Goal: Task Accomplishment & Management: Complete application form

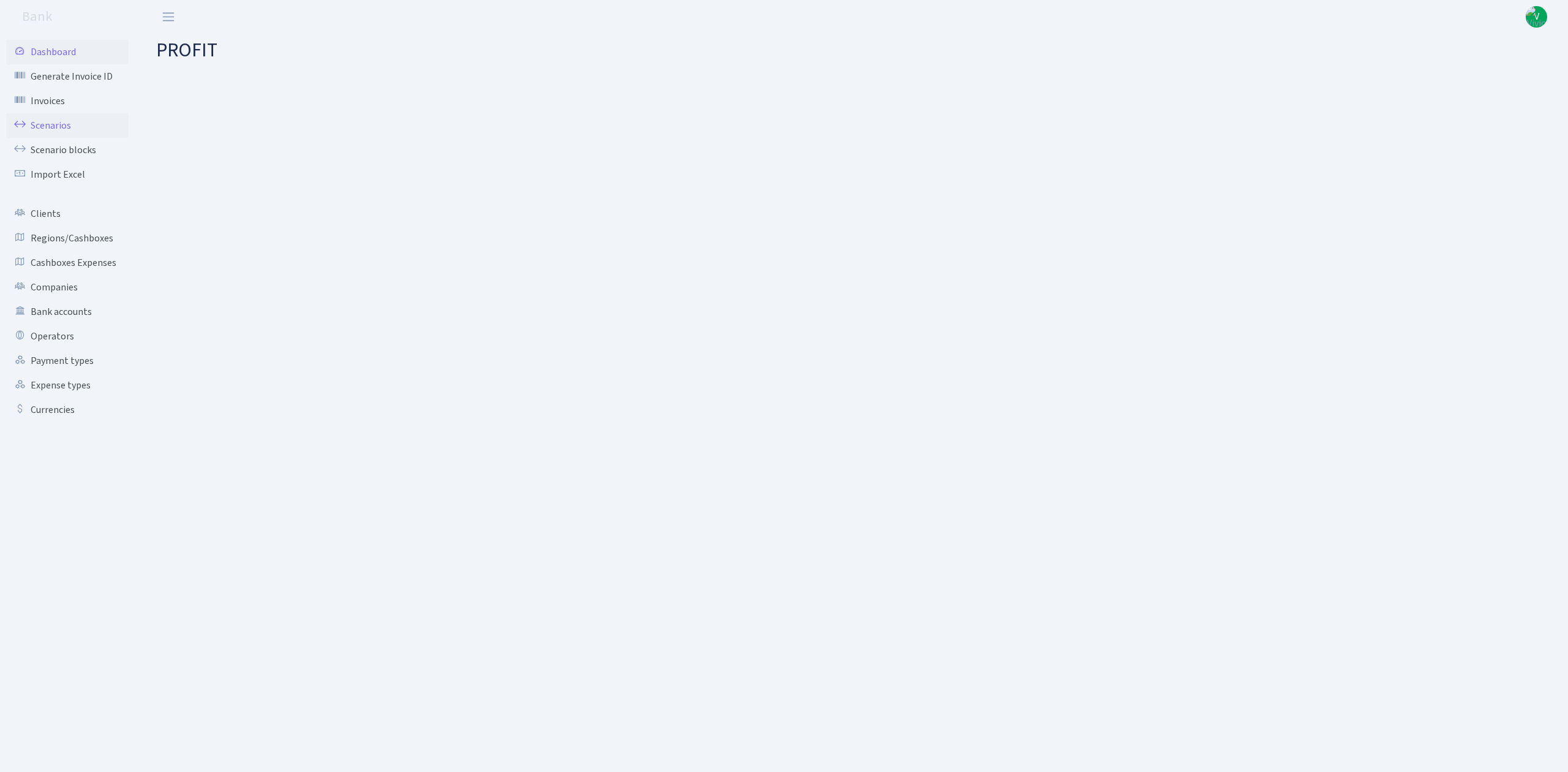
click at [48, 127] on link "Scenarios" at bounding box center [67, 125] width 123 height 24
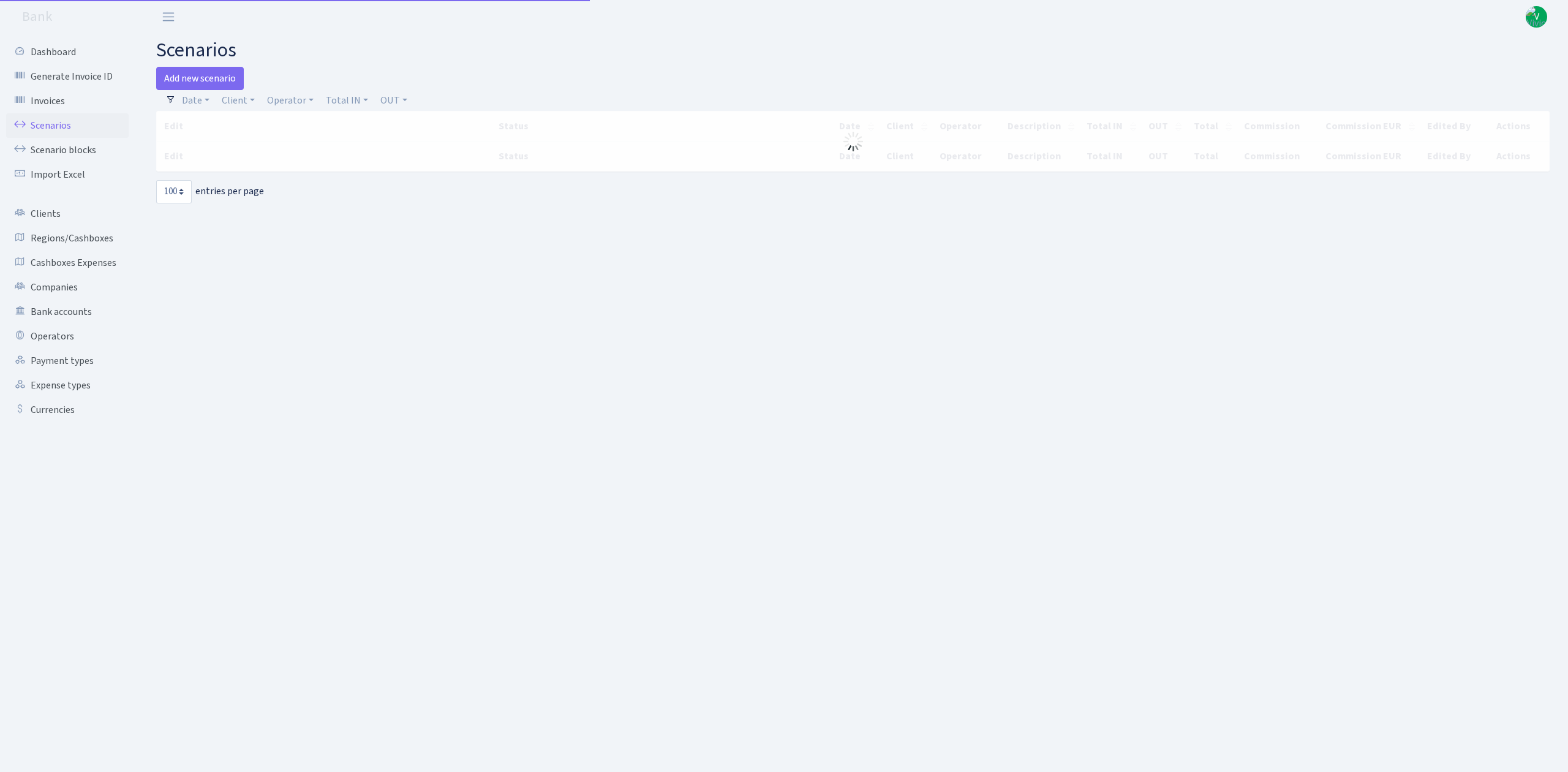
select select "100"
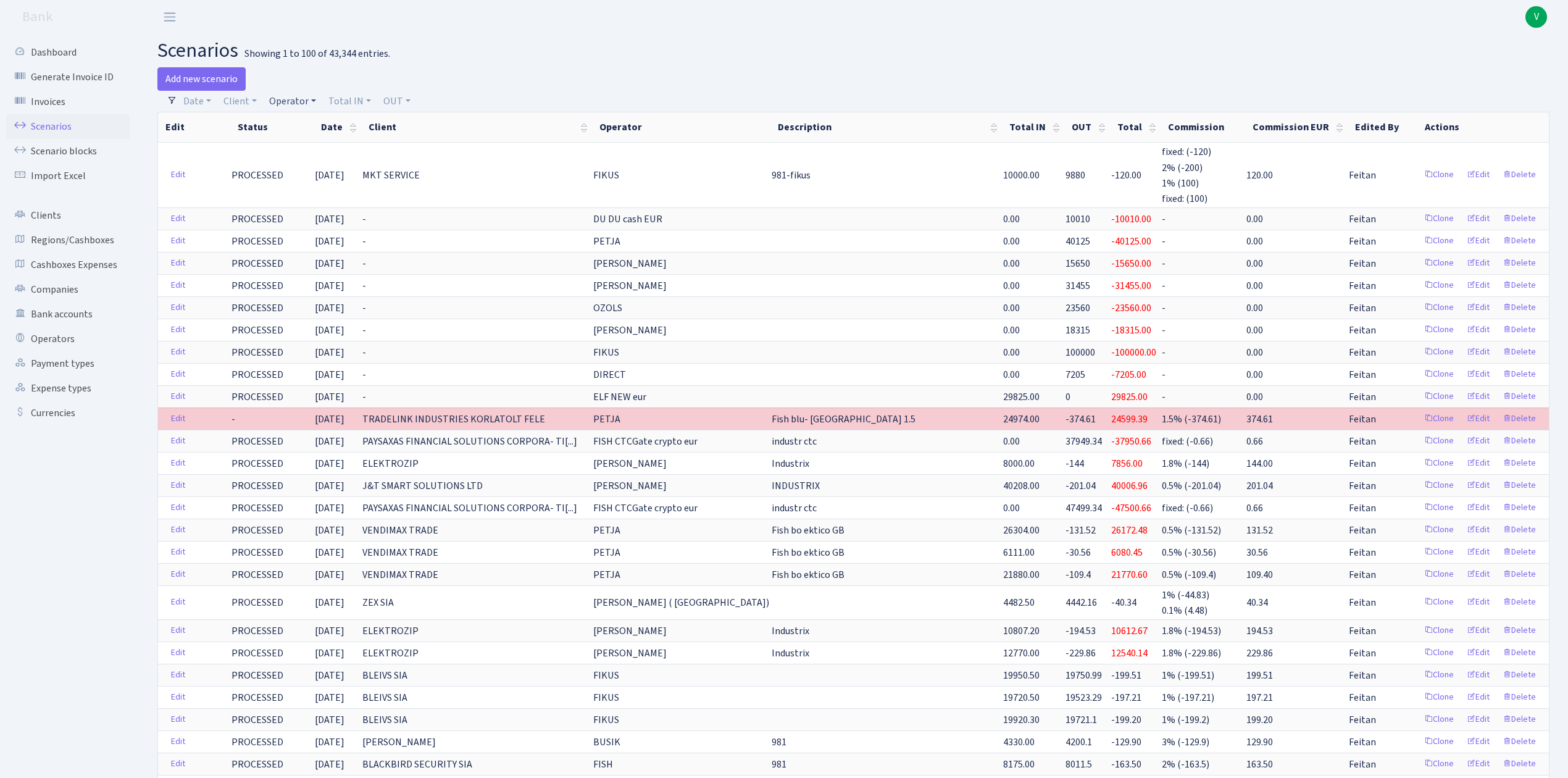
click at [305, 92] on link "Operator" at bounding box center [293, 101] width 57 height 21
click at [326, 142] on input "search" at bounding box center [313, 145] width 91 height 19
type input "dima"
click at [317, 217] on li "V_DIMA EVREI eur" at bounding box center [313, 217] width 93 height 22
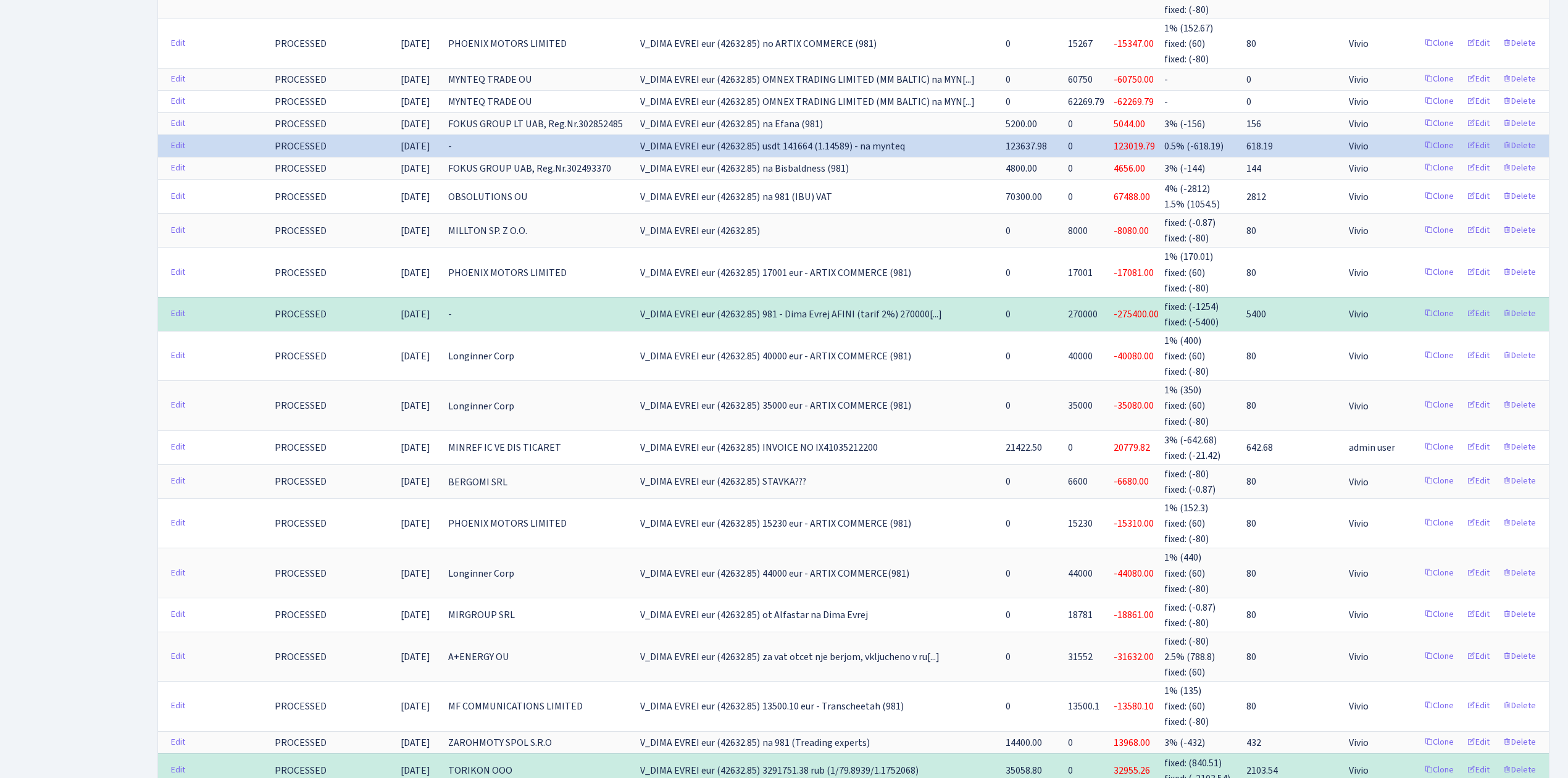
scroll to position [987, 0]
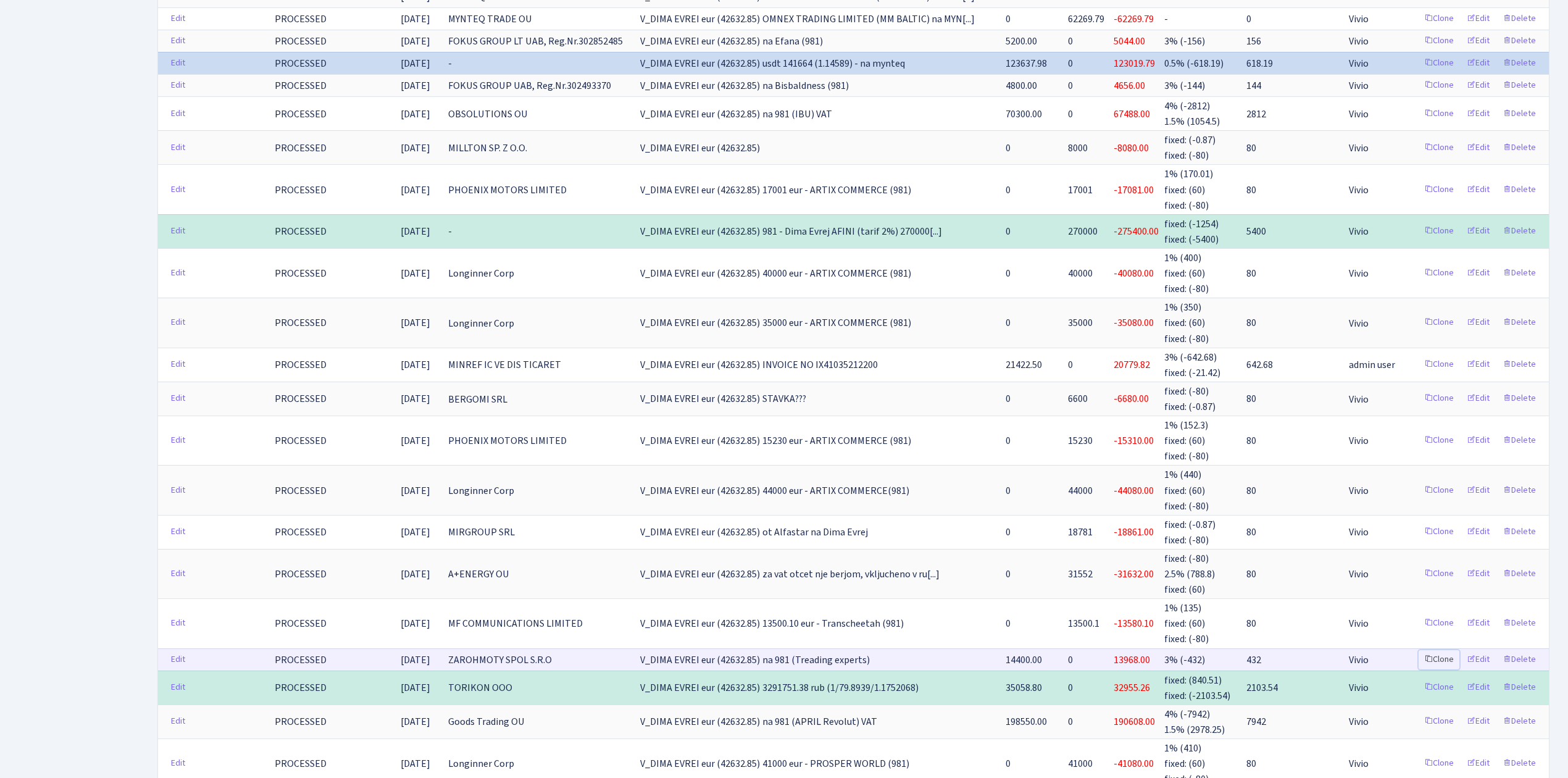
click at [1441, 650] on link "Clone" at bounding box center [1439, 659] width 41 height 19
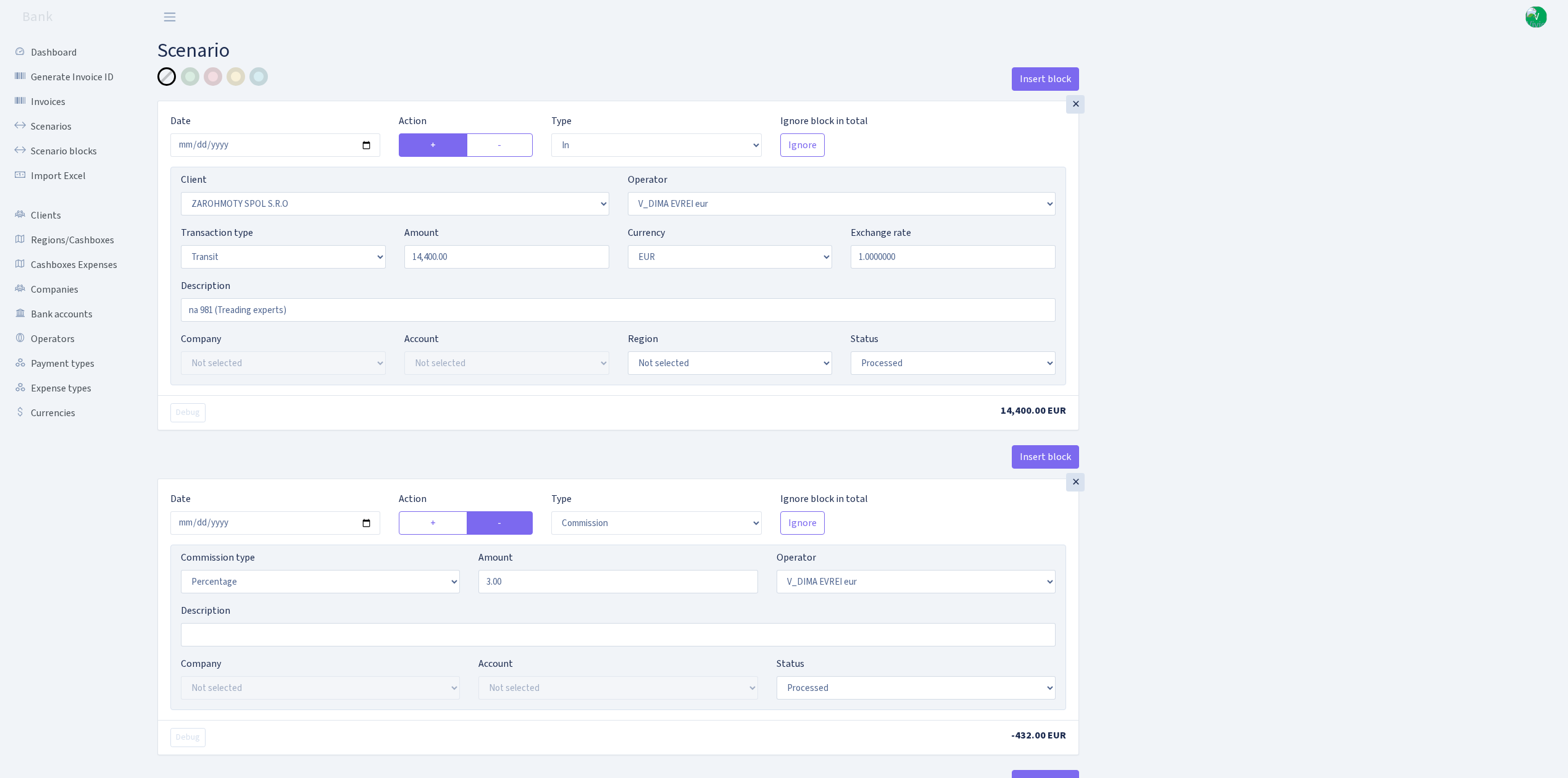
select select "in"
select select "2641"
select select "431"
select select "5"
select select "1"
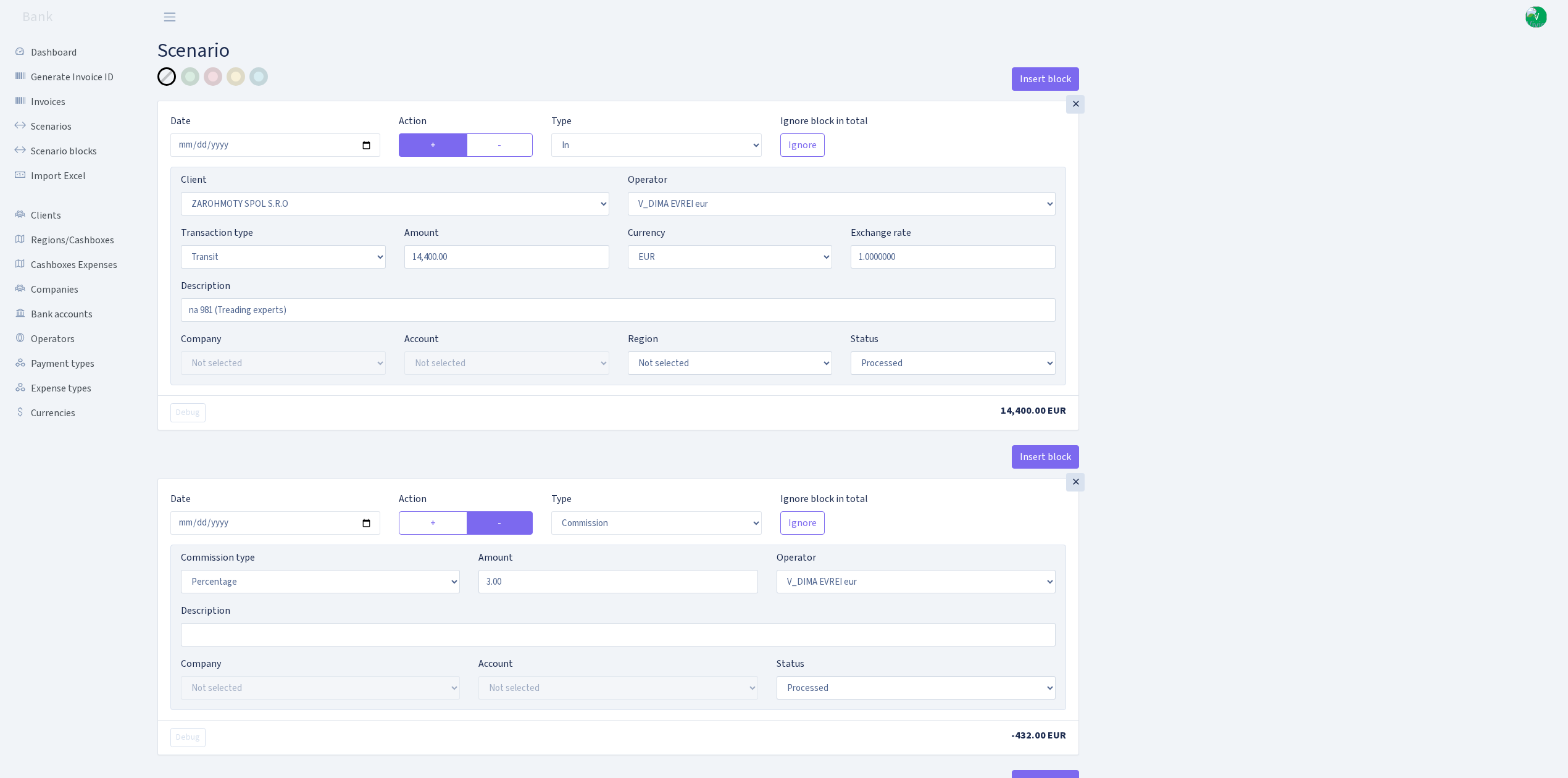
select select "processed"
select select "commission"
select select "431"
select select "processed"
select select "out"
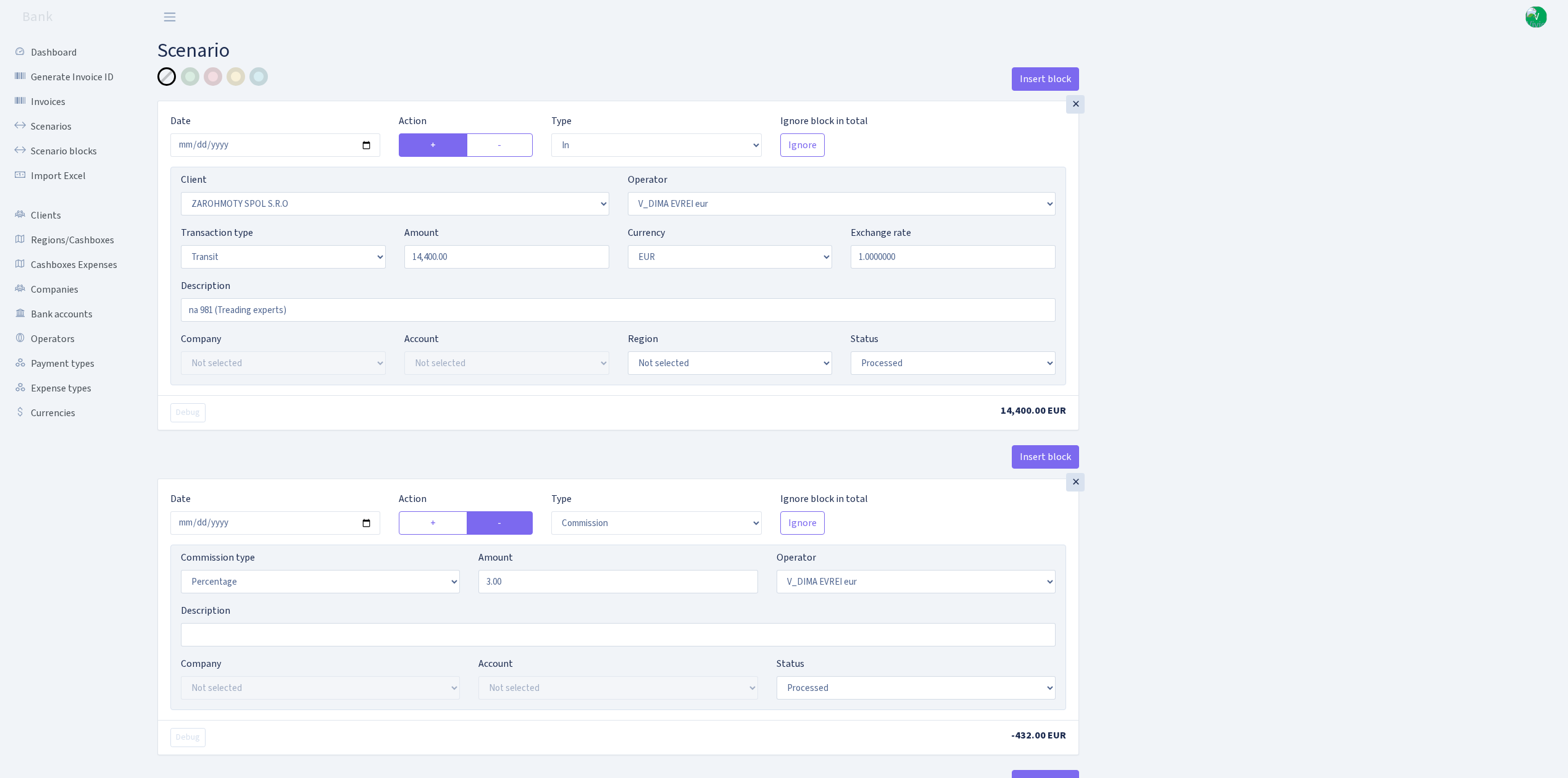
select select "2518"
select select "61"
select select "5"
select select "1"
select select "processed"
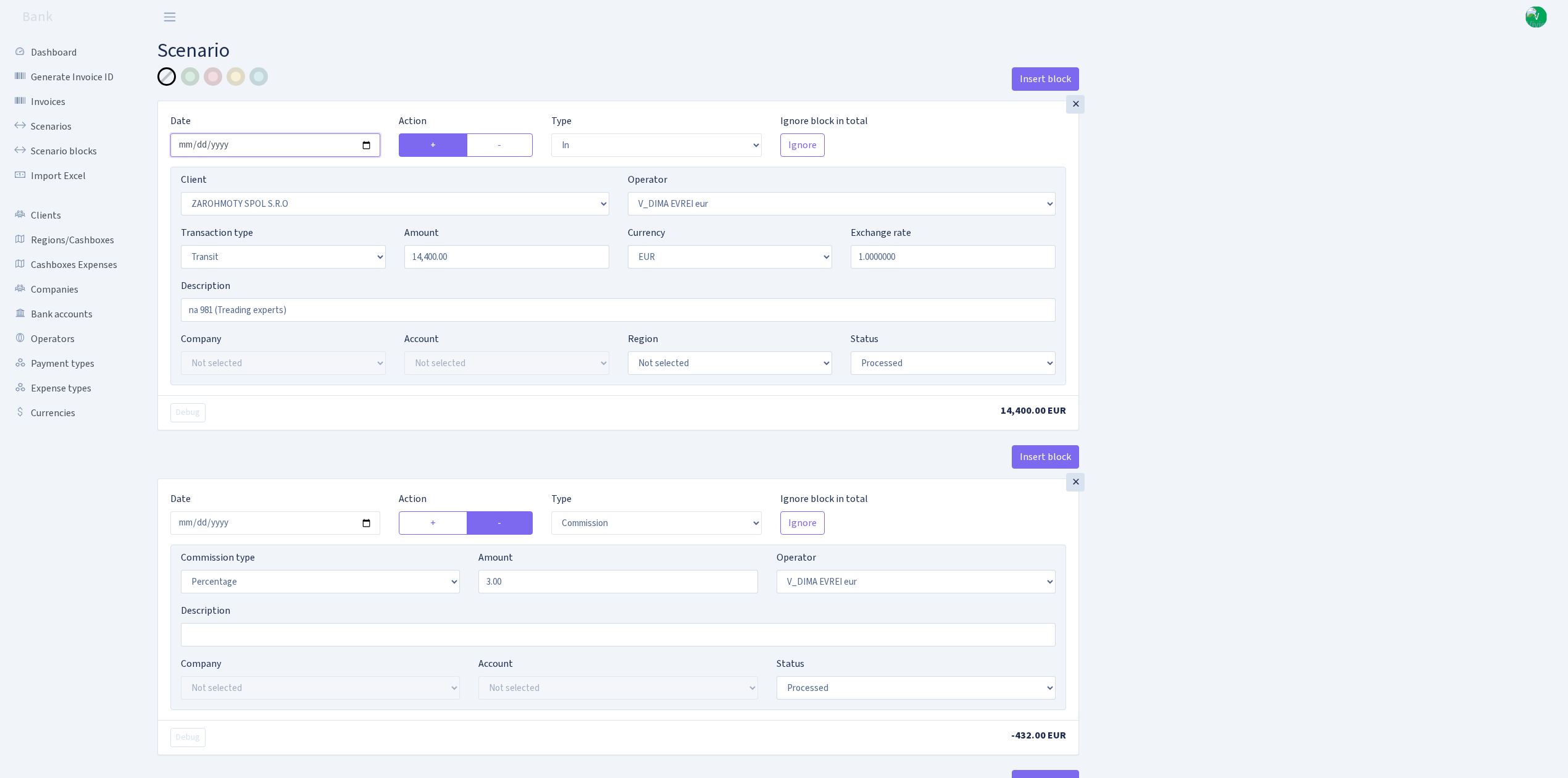
click at [364, 146] on input "2025-07-22" at bounding box center [275, 145] width 210 height 24
type input "2025-08-21"
click at [1340, 376] on div "Insert block × Date 2025-08-21 Action + - Type --- In Out Commission Field requ…" at bounding box center [854, 652] width 1411 height 1169
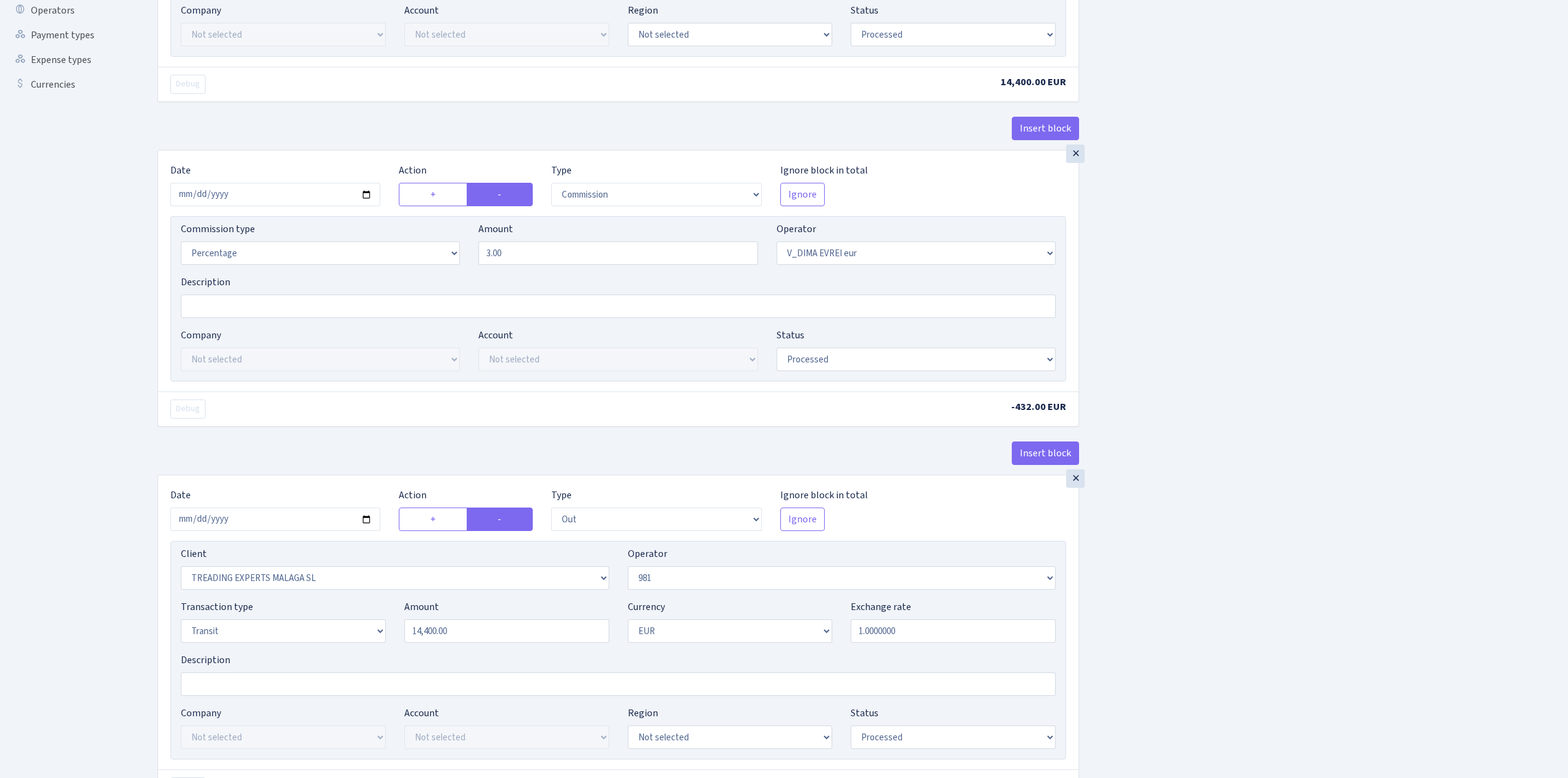
scroll to position [329, 0]
click at [371, 196] on input "2025-07-22" at bounding box center [275, 194] width 210 height 24
type input "2025-08-21"
click at [1389, 630] on div "Insert block × Date [DATE] Action + - Type --- In Out Commission Field required…" at bounding box center [854, 323] width 1411 height 1169
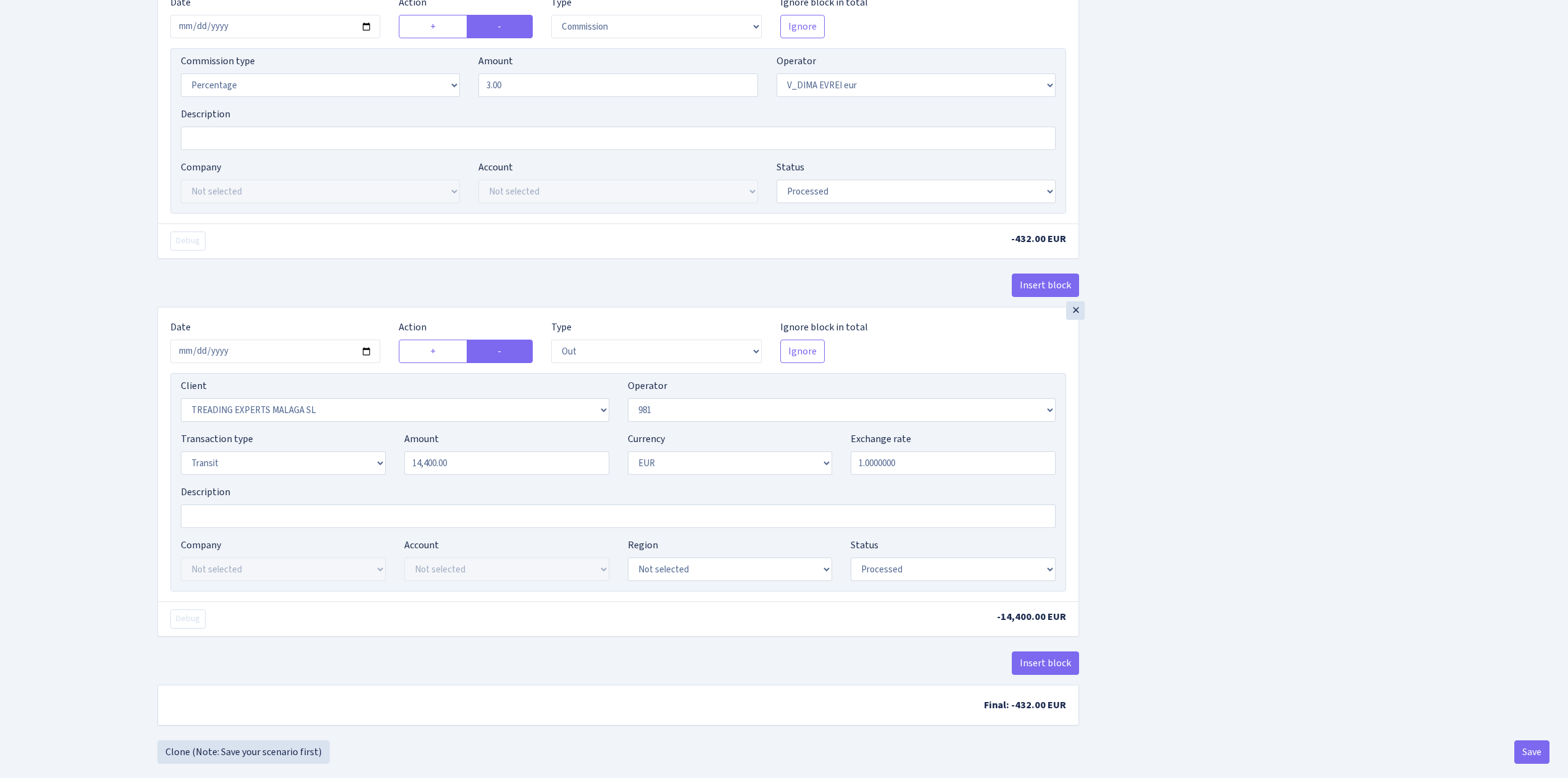
scroll to position [521, 0]
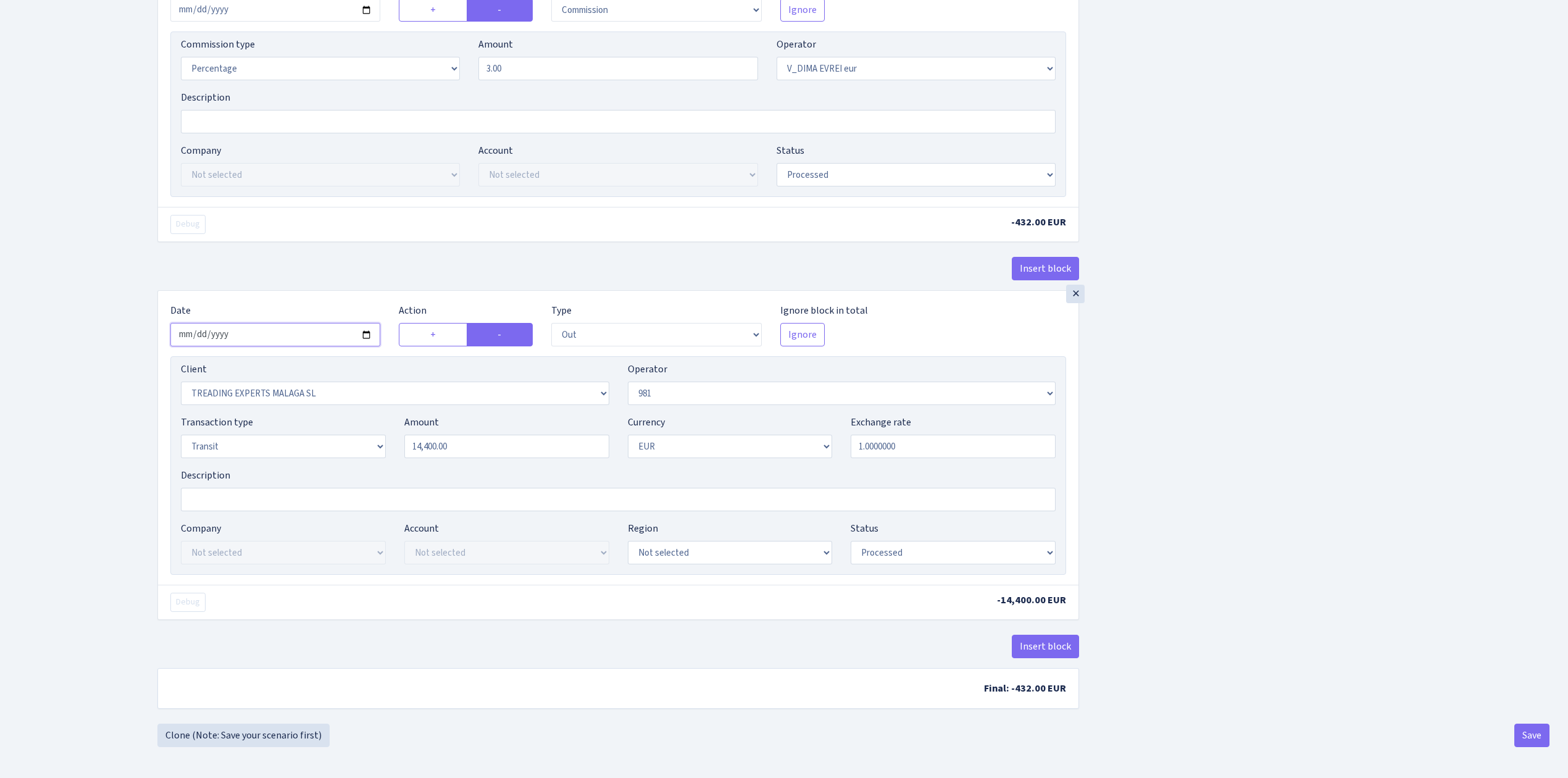
click at [366, 332] on input "2025-07-22" at bounding box center [275, 334] width 210 height 24
type input "[DATE]"
click at [1391, 561] on div "Insert block × Date 2025-08-21 Action + - Type --- In Out Commission Field requ…" at bounding box center [854, 139] width 1411 height 1169
click at [1541, 732] on button "Save" at bounding box center [1532, 735] width 35 height 24
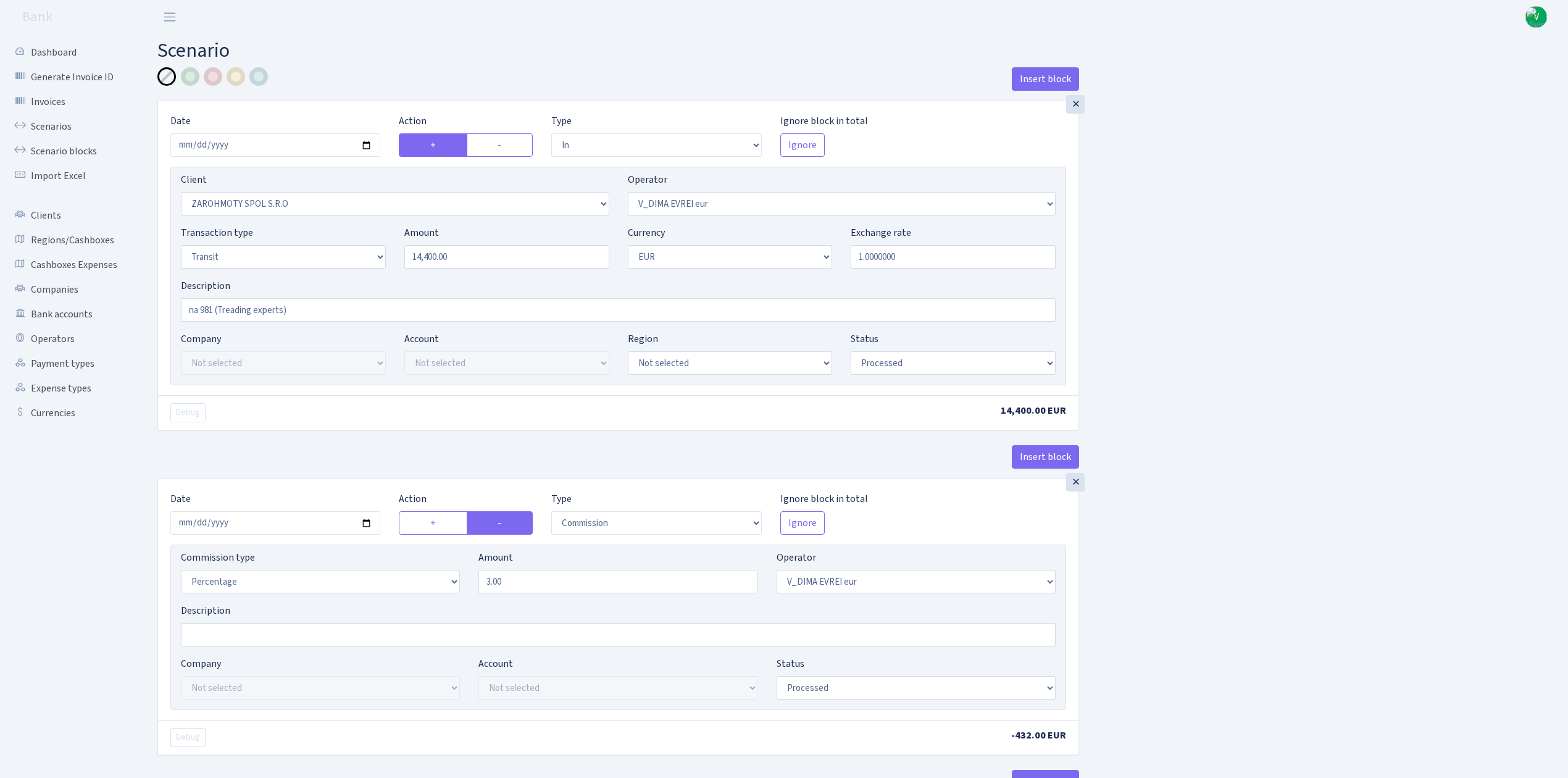
select select "in"
select select "2641"
select select "431"
select select "5"
select select "1"
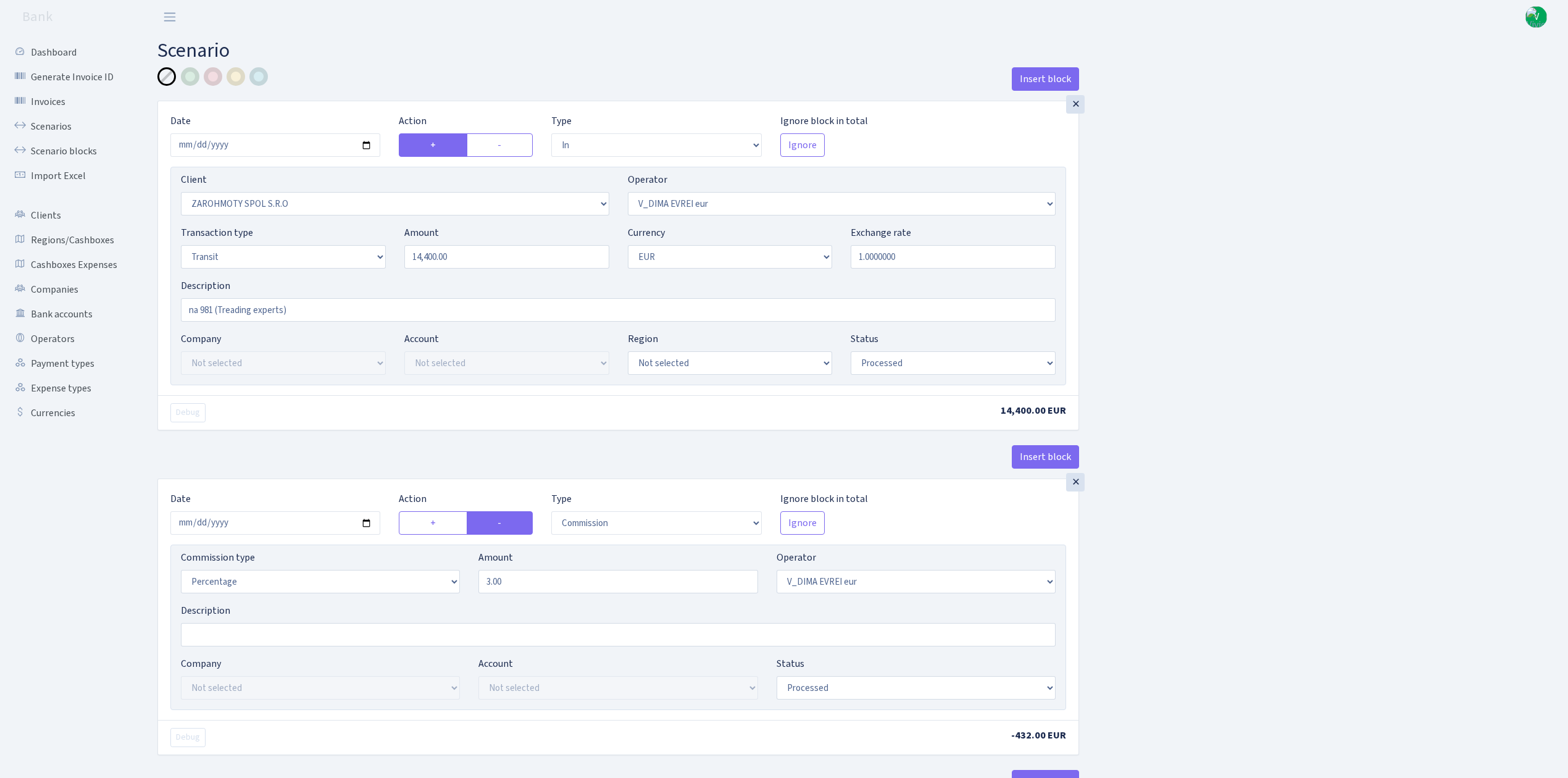
select select "processed"
select select "commission"
select select "431"
select select "processed"
select select "out"
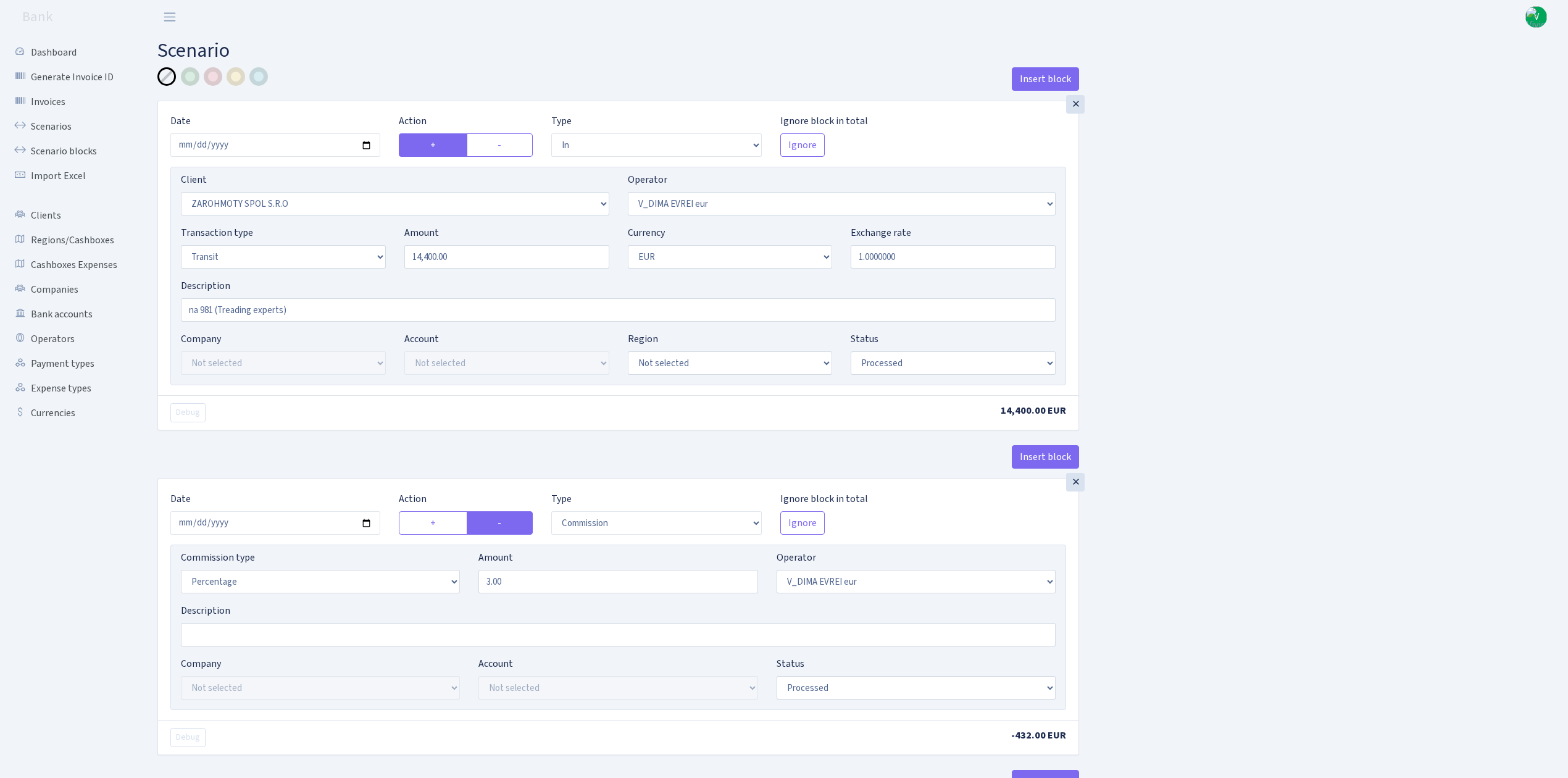
select select "2518"
select select "61"
select select "5"
select select "1"
select select "processed"
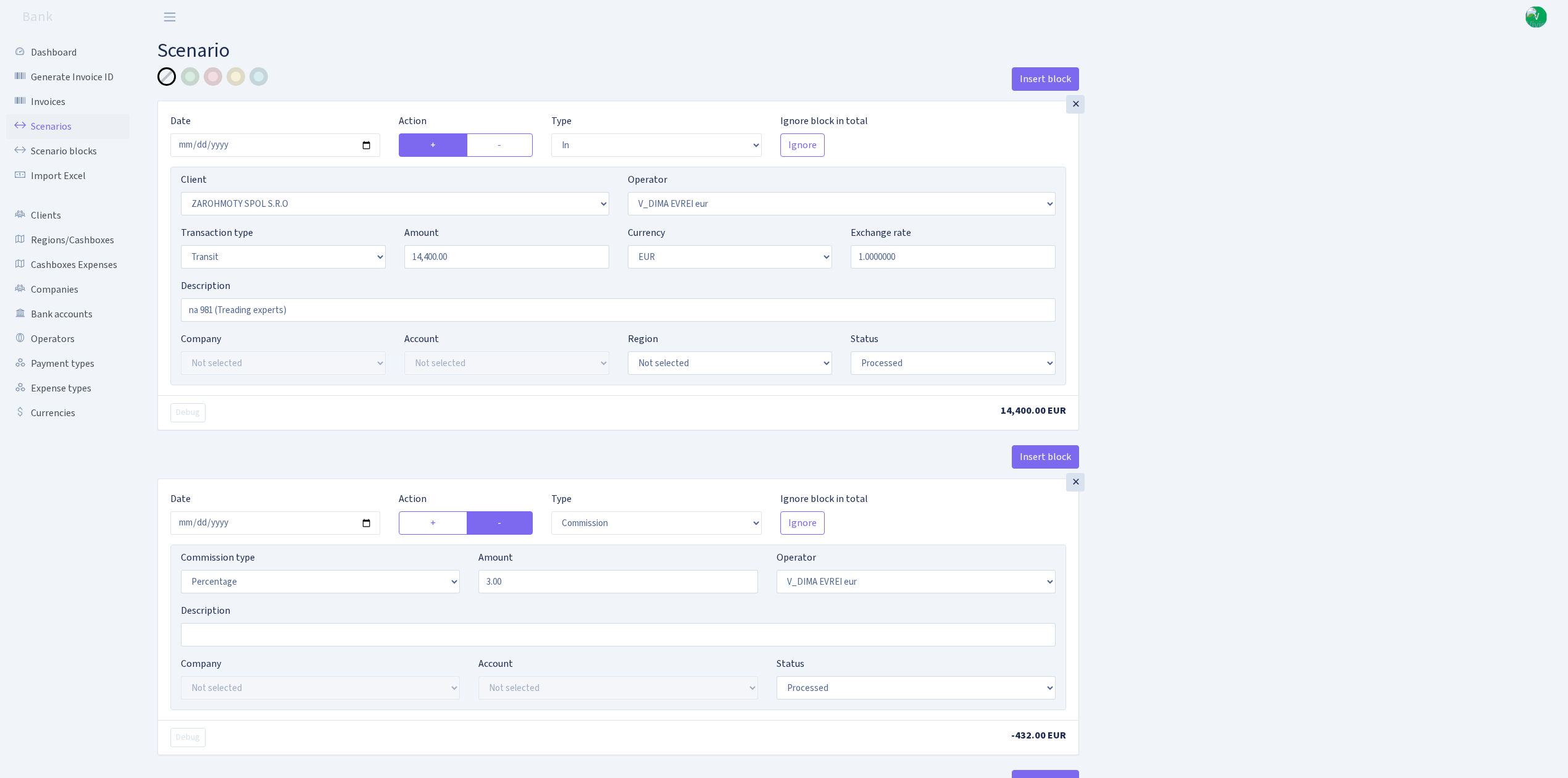
click at [50, 122] on link "Scenarios" at bounding box center [68, 126] width 124 height 24
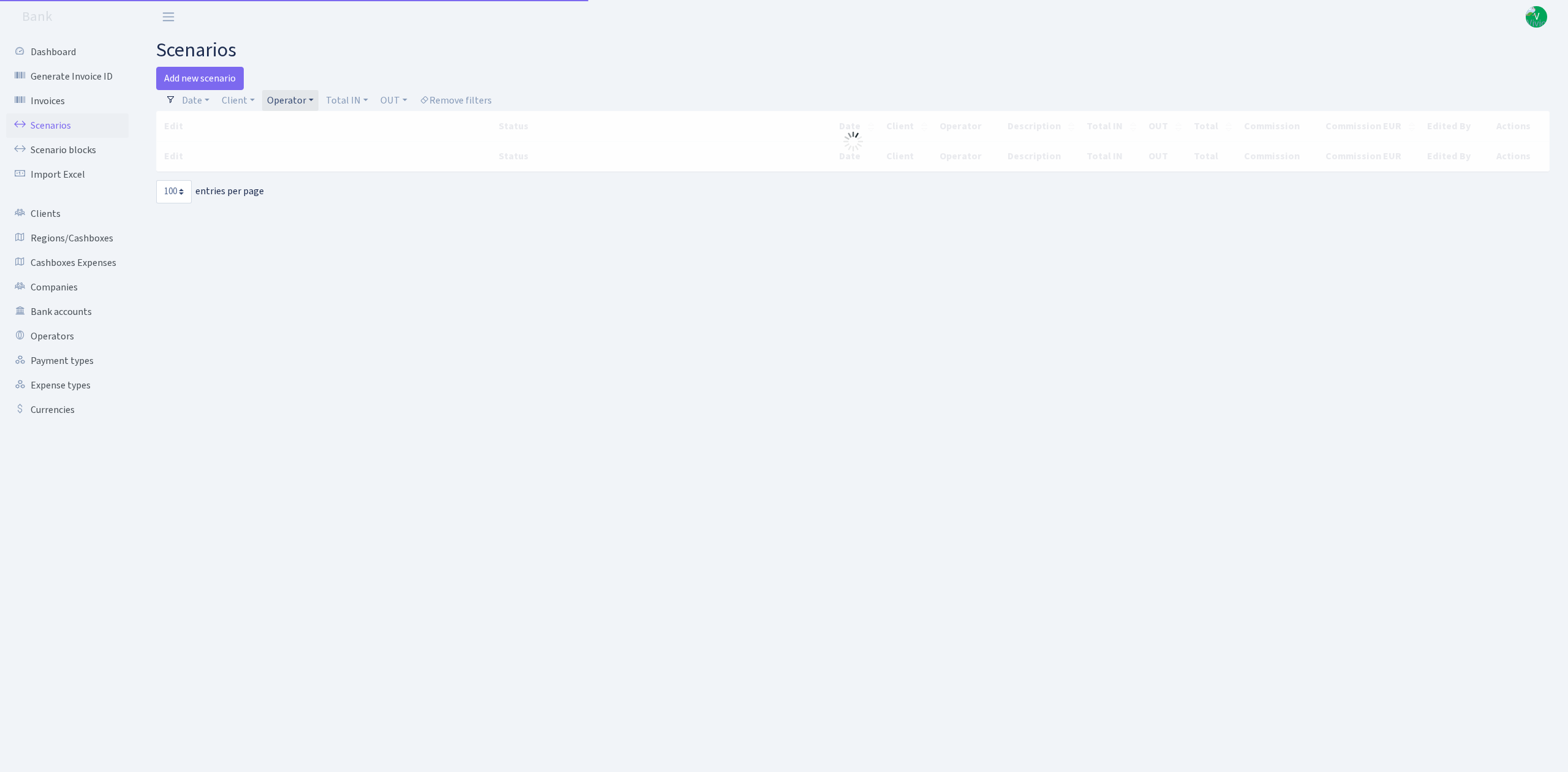
select select "100"
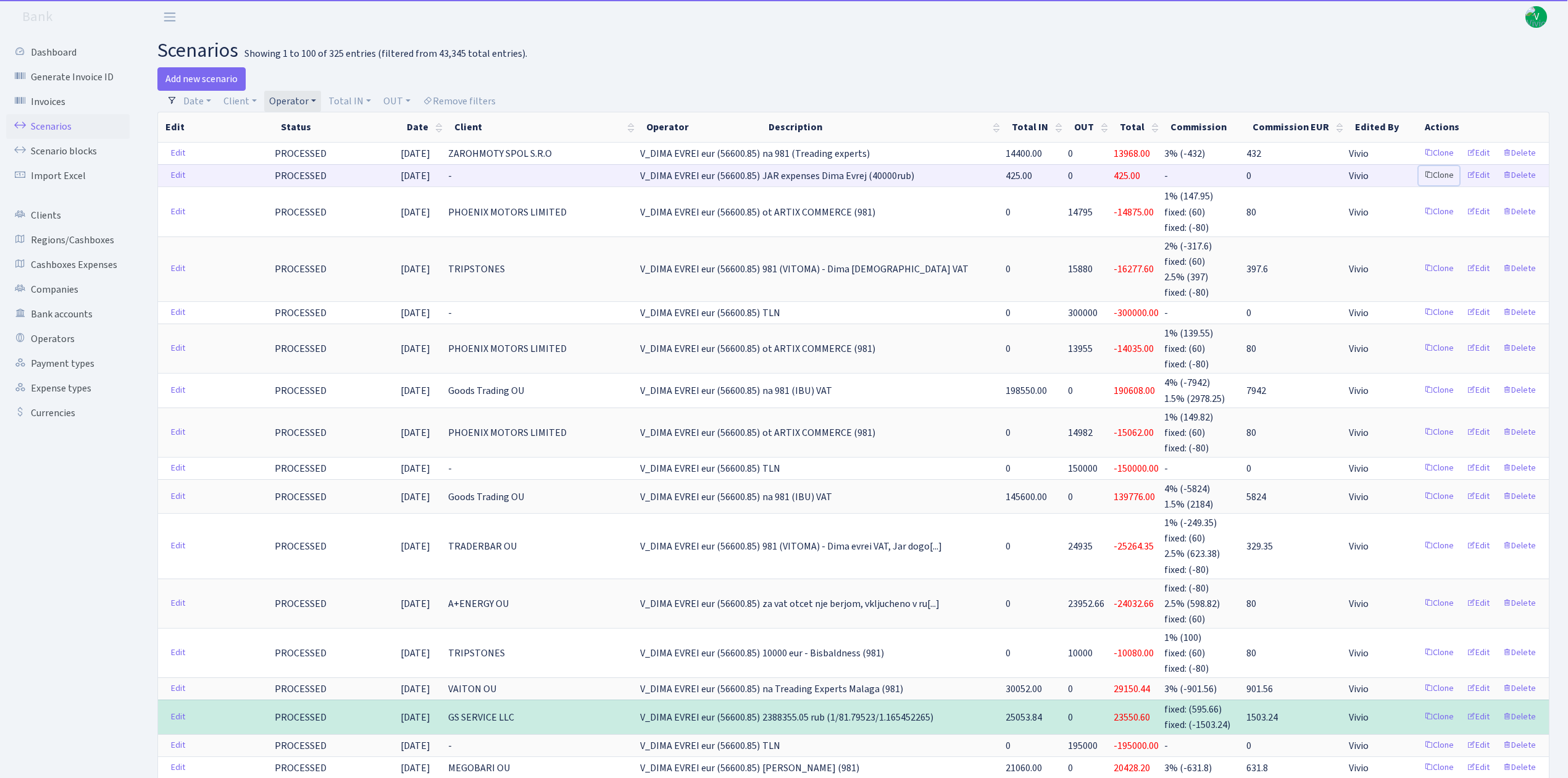
click at [1448, 176] on link "Clone" at bounding box center [1439, 175] width 41 height 19
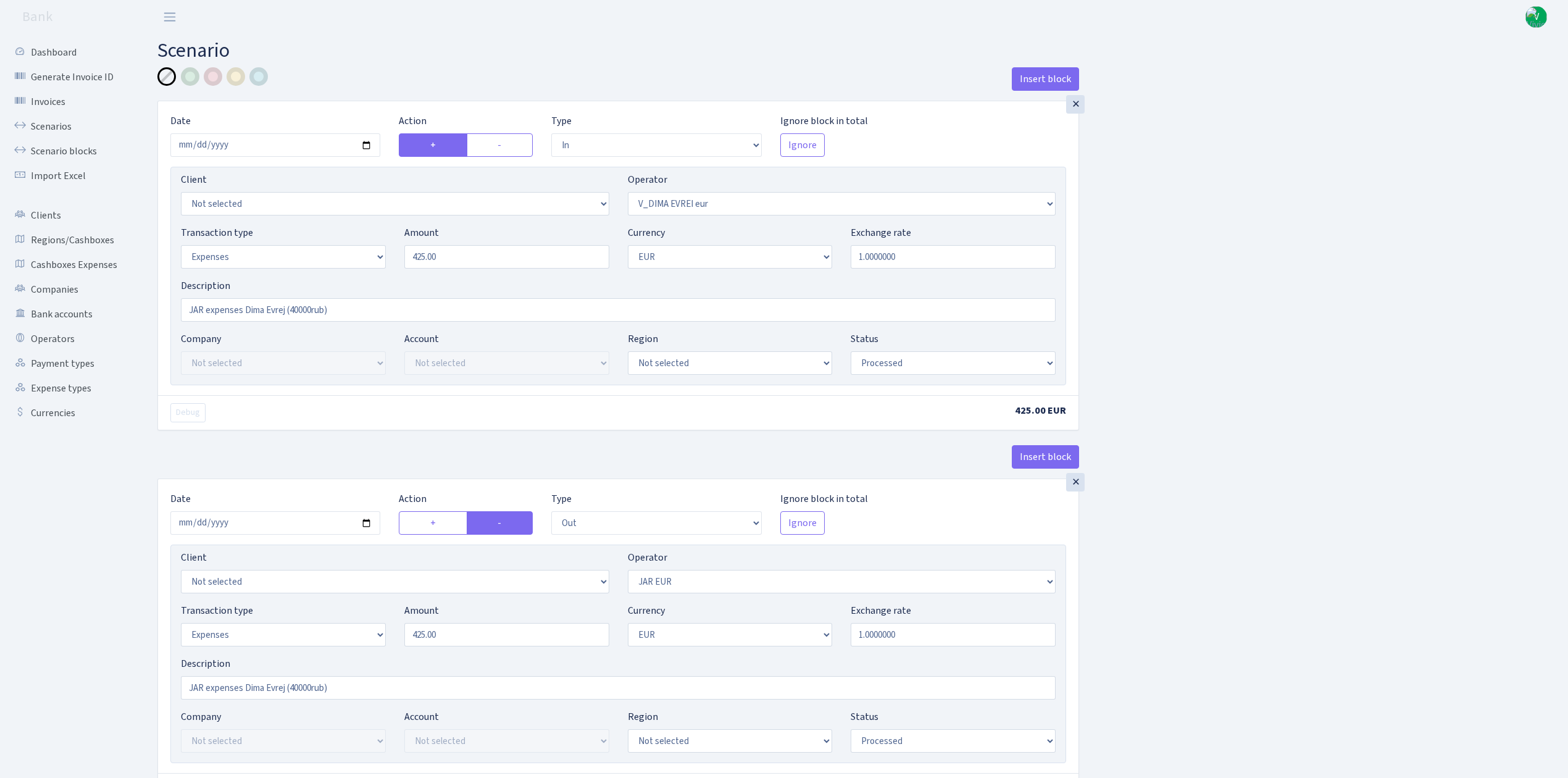
select select "in"
select select "431"
select select "7"
select select "1"
select select "processed"
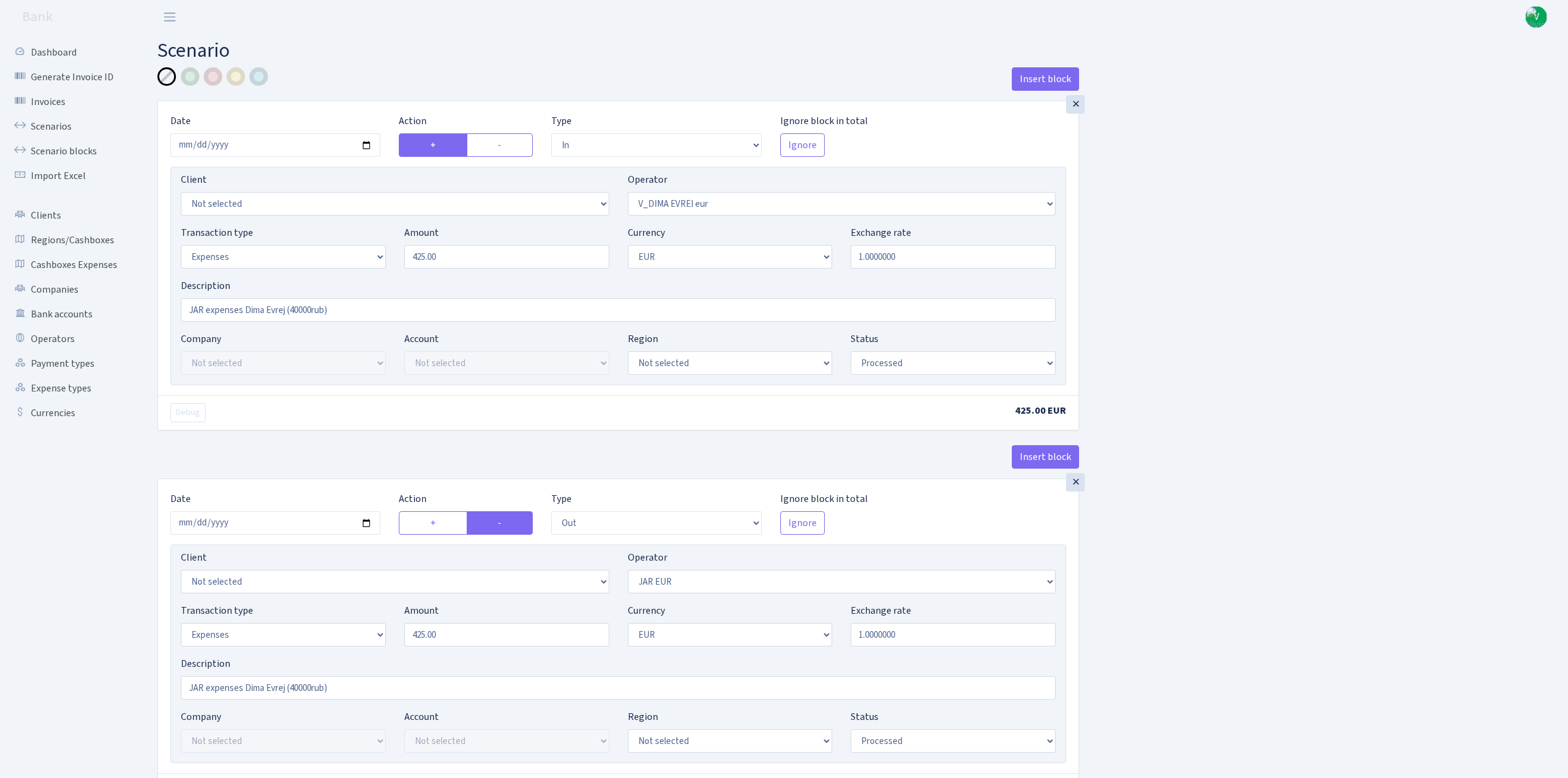
select select "out"
select select "262"
select select "7"
select select "1"
select select "processed"
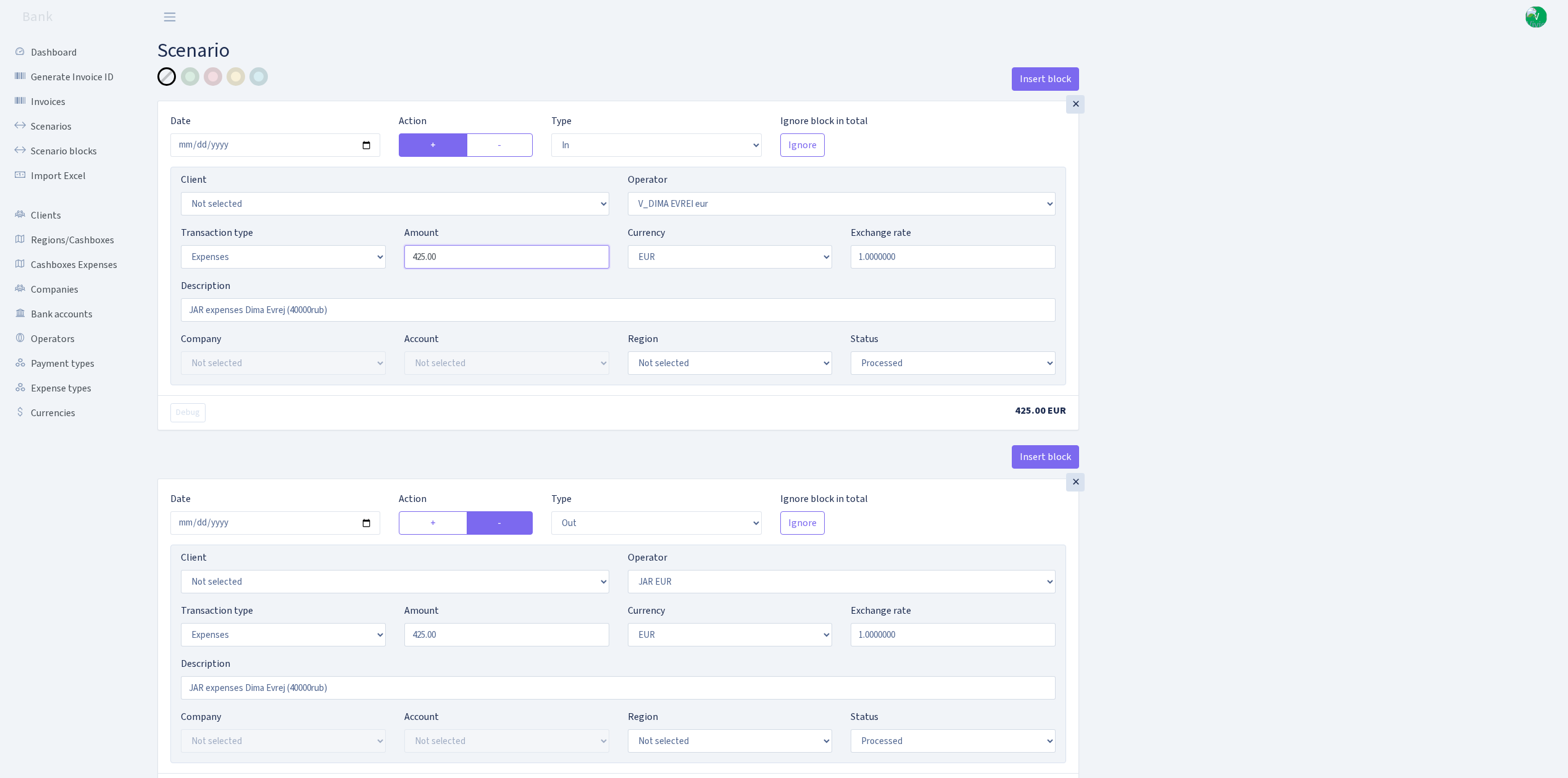
drag, startPoint x: 466, startPoint y: 260, endPoint x: 301, endPoint y: 202, distance: 174.9
click at [307, 202] on div "Client Not selected 1 KOC GEMICILIK VE TASIMACILIK 1/BALDERE-SILDEDZE SIGNE 1/S…" at bounding box center [619, 276] width 896 height 219
click at [1314, 284] on div "Insert block × Date 2025-08-20 Action + - Type --- In Out Commission Field requ…" at bounding box center [854, 489] width 1411 height 845
type input "45.00"
drag, startPoint x: 285, startPoint y: 306, endPoint x: 484, endPoint y: 313, distance: 199.1
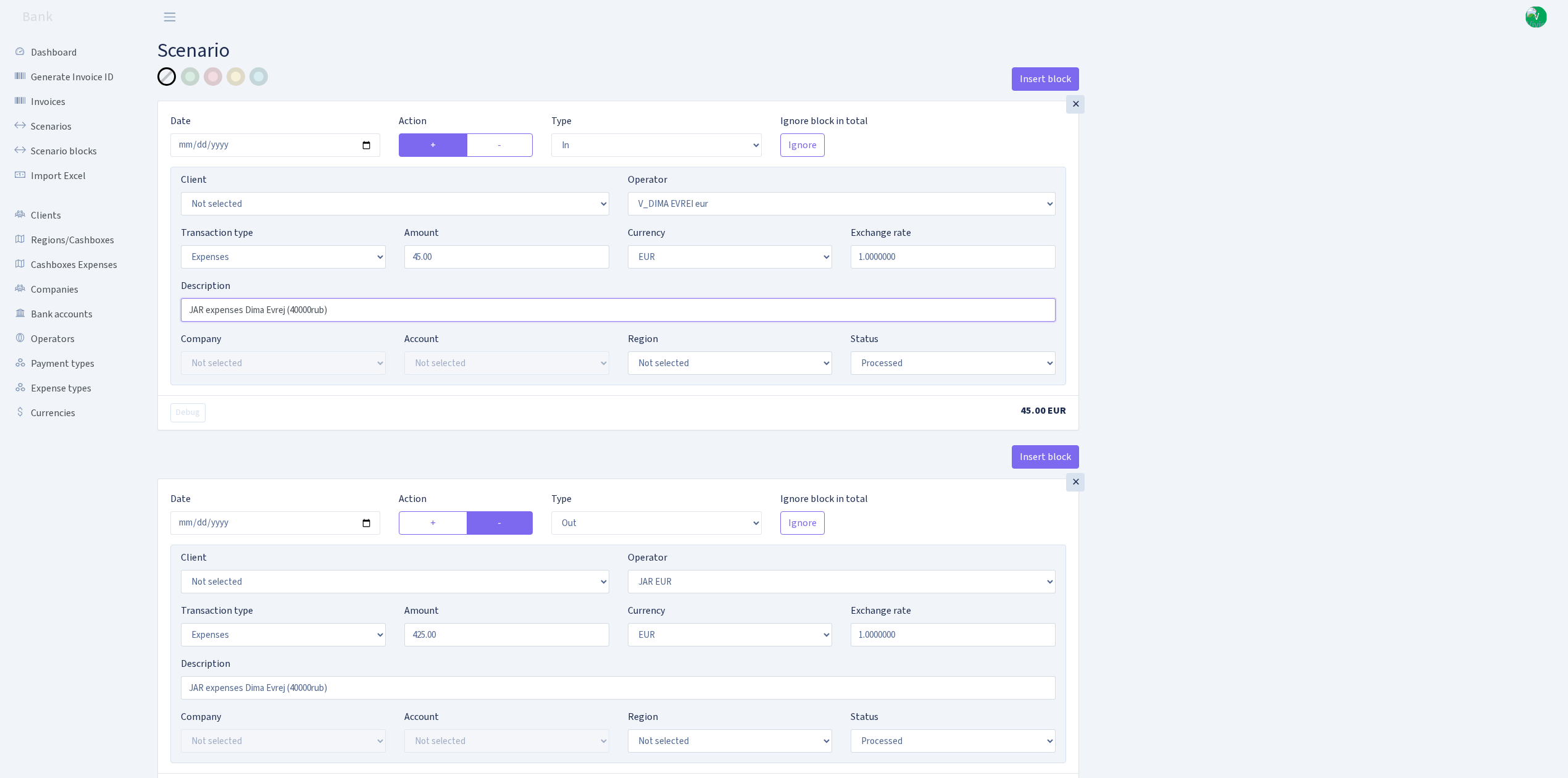
click at [484, 313] on input "JAR expenses Dima Evrej (40000rub)" at bounding box center [618, 310] width 875 height 24
type input "JAR expenses Dima Evrej"
click at [1247, 310] on div "Insert block × Date 2025-08-20 Action + - Type --- In Out Commission Field requ…" at bounding box center [854, 489] width 1411 height 845
click at [367, 145] on input "2025-08-20" at bounding box center [275, 145] width 210 height 24
type input "2025-08-21"
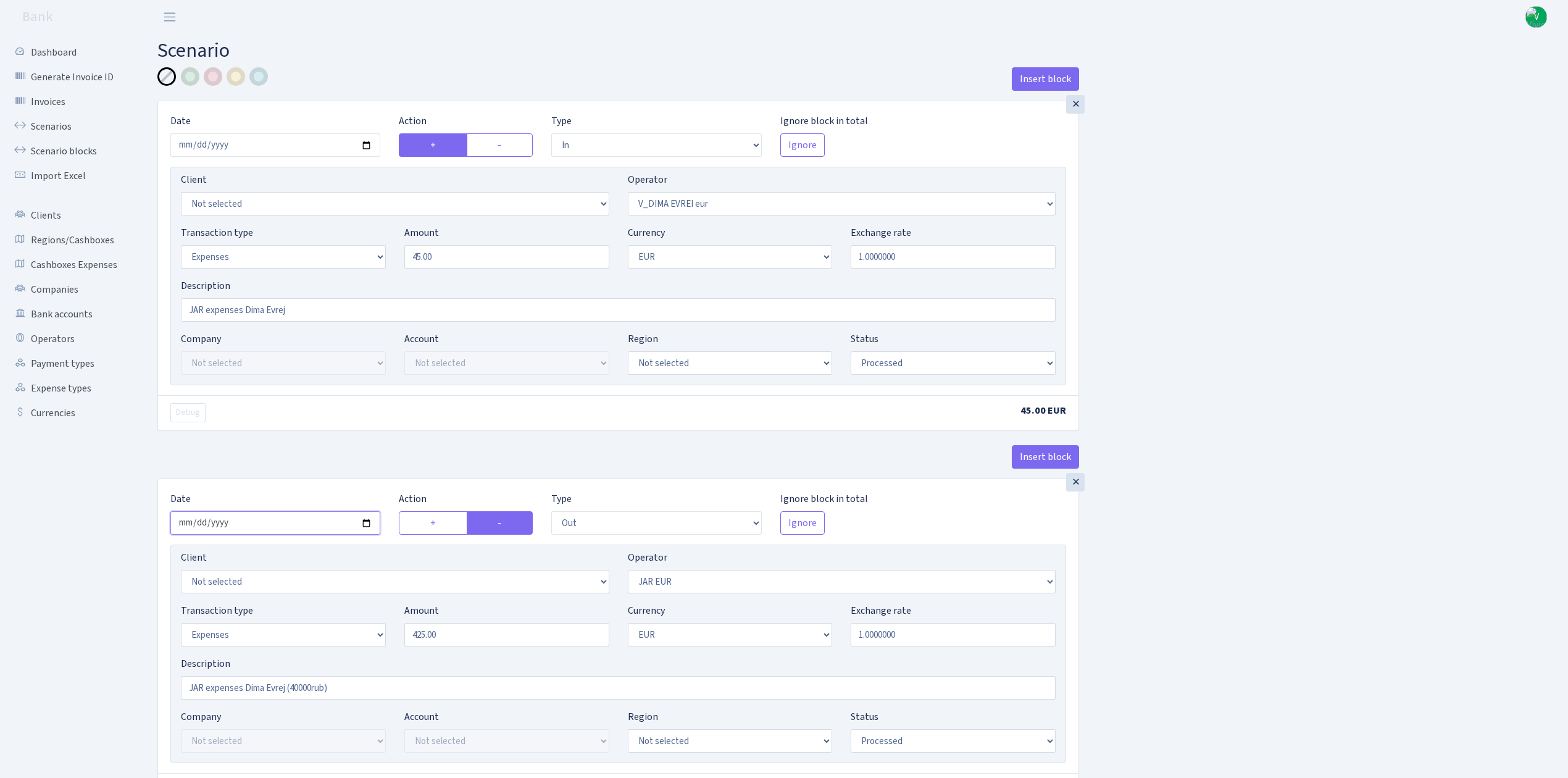
click at [361, 523] on input "2025-08-20" at bounding box center [275, 523] width 210 height 24
type input "2025-08-21"
drag, startPoint x: 285, startPoint y: 692, endPoint x: 589, endPoint y: 695, distance: 304.0
click at [578, 712] on div "Client Not selected 1 KOC GEMICILIK VE TASIMACILIK 1/BALDERE-SILDEDZE SIGNE 1/S…" at bounding box center [619, 654] width 896 height 219
type input "JAR expenses Dima Evrej"
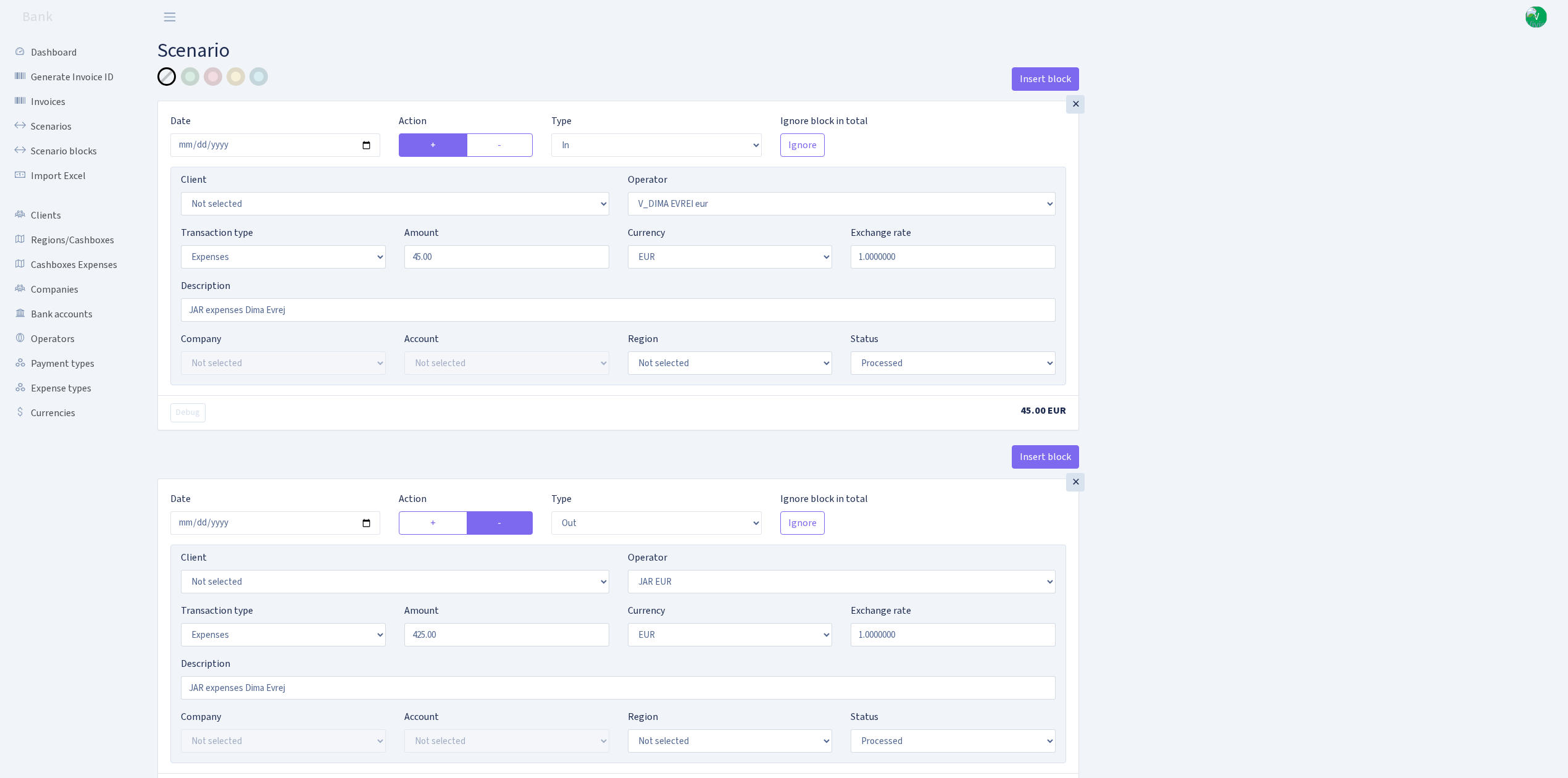
click at [1190, 519] on div "Insert block × Date 2025-08-21 Action + - Type --- In Out Commission Field requ…" at bounding box center [854, 489] width 1411 height 845
drag, startPoint x: 434, startPoint y: 637, endPoint x: 271, endPoint y: 567, distance: 177.4
click at [271, 573] on div "Client Not selected 1 KOC GEMICILIK VE TASIMACILIK 1/BALDERE-SILDEDZE SIGNE 1/S…" at bounding box center [619, 654] width 896 height 219
click at [1469, 501] on div "Insert block × Date 2025-08-21 Action + - Type --- In Out Commission Field requ…" at bounding box center [854, 489] width 1411 height 845
type input "45.00"
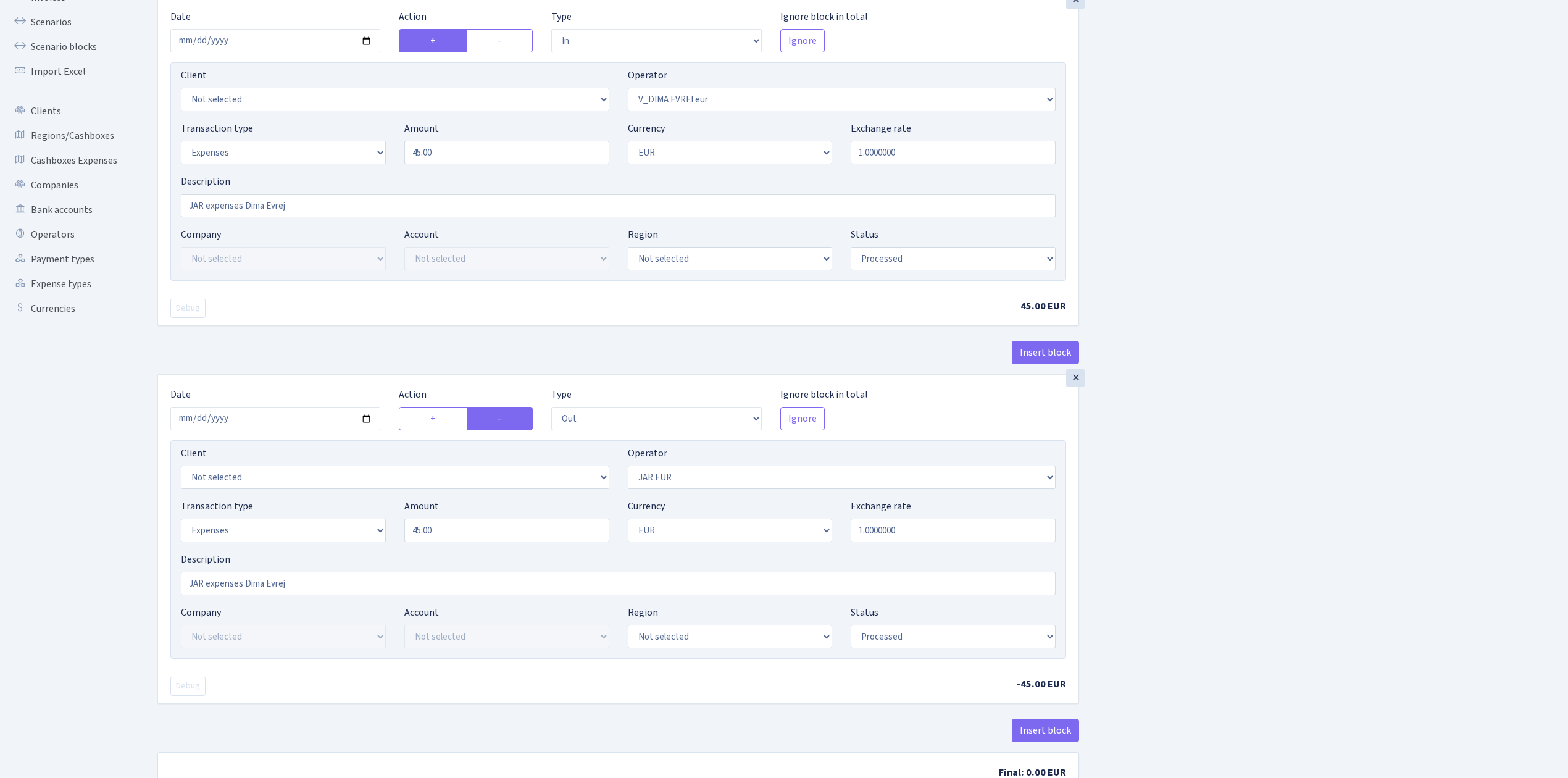
scroll to position [194, 0]
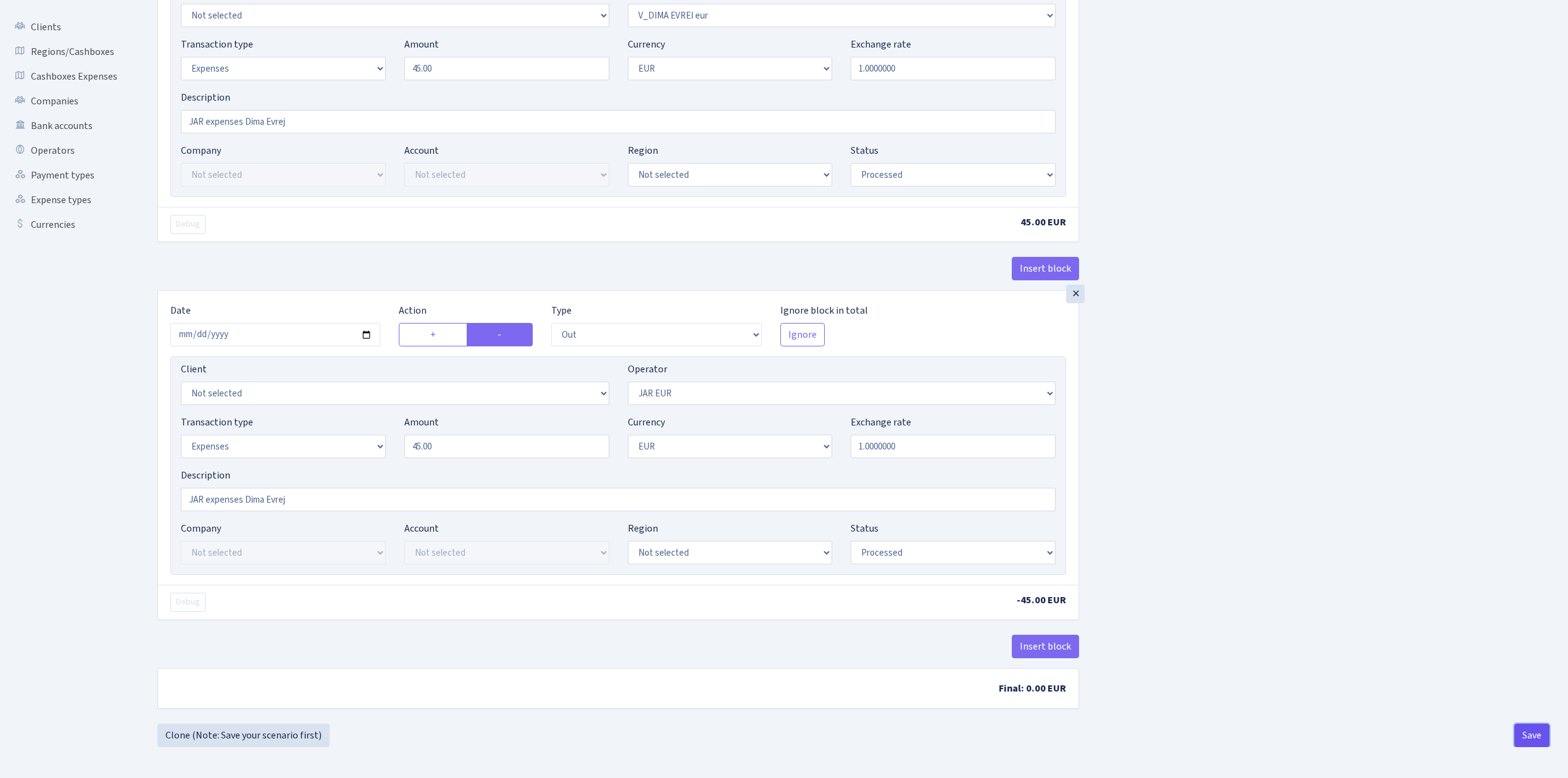
click at [1537, 726] on button "Save" at bounding box center [1532, 735] width 35 height 24
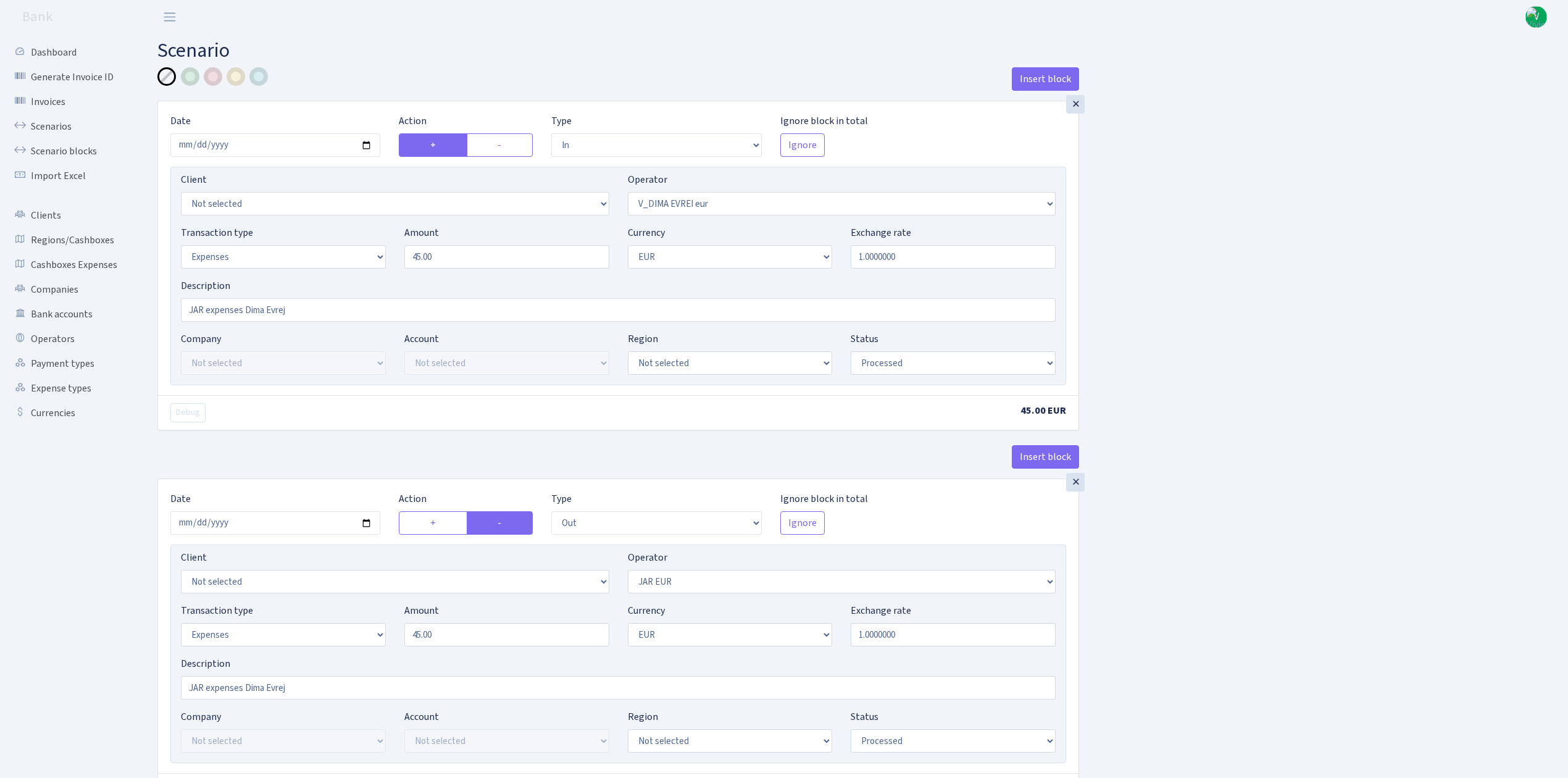
select select "in"
select select "431"
select select "7"
select select "1"
select select "processed"
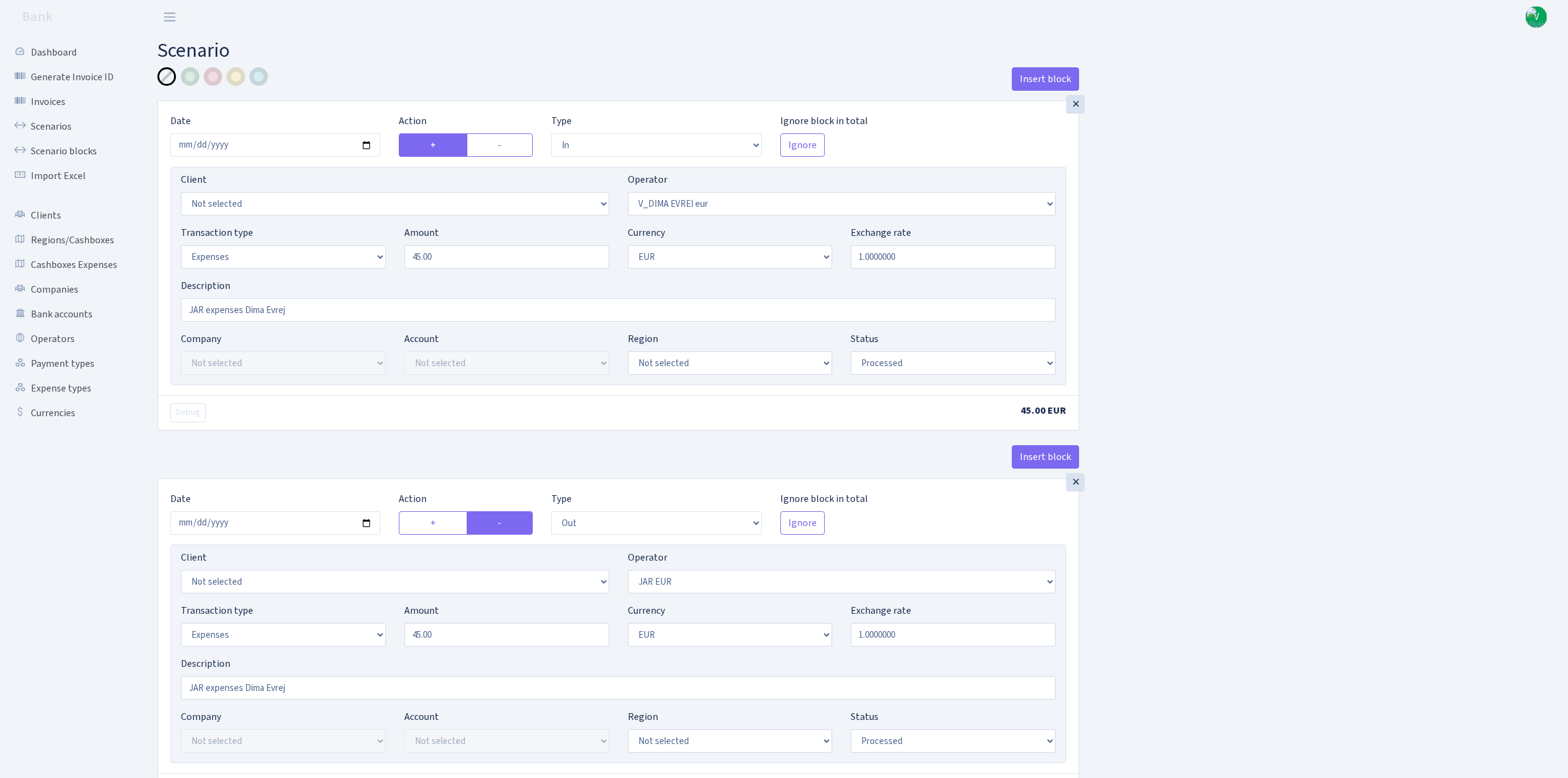
select select "out"
select select "262"
select select "7"
select select "1"
select select "processed"
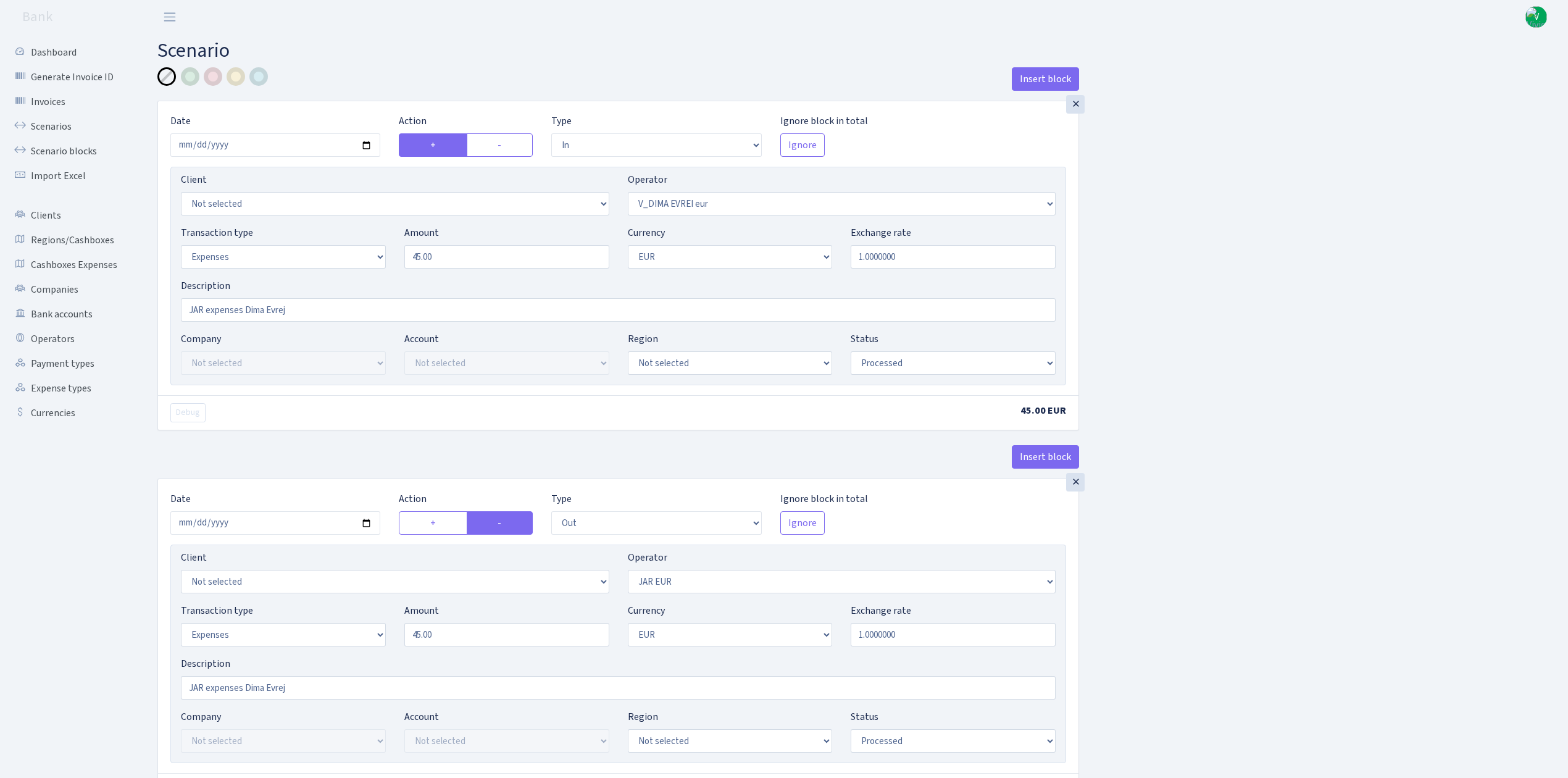
scroll to position [194, 0]
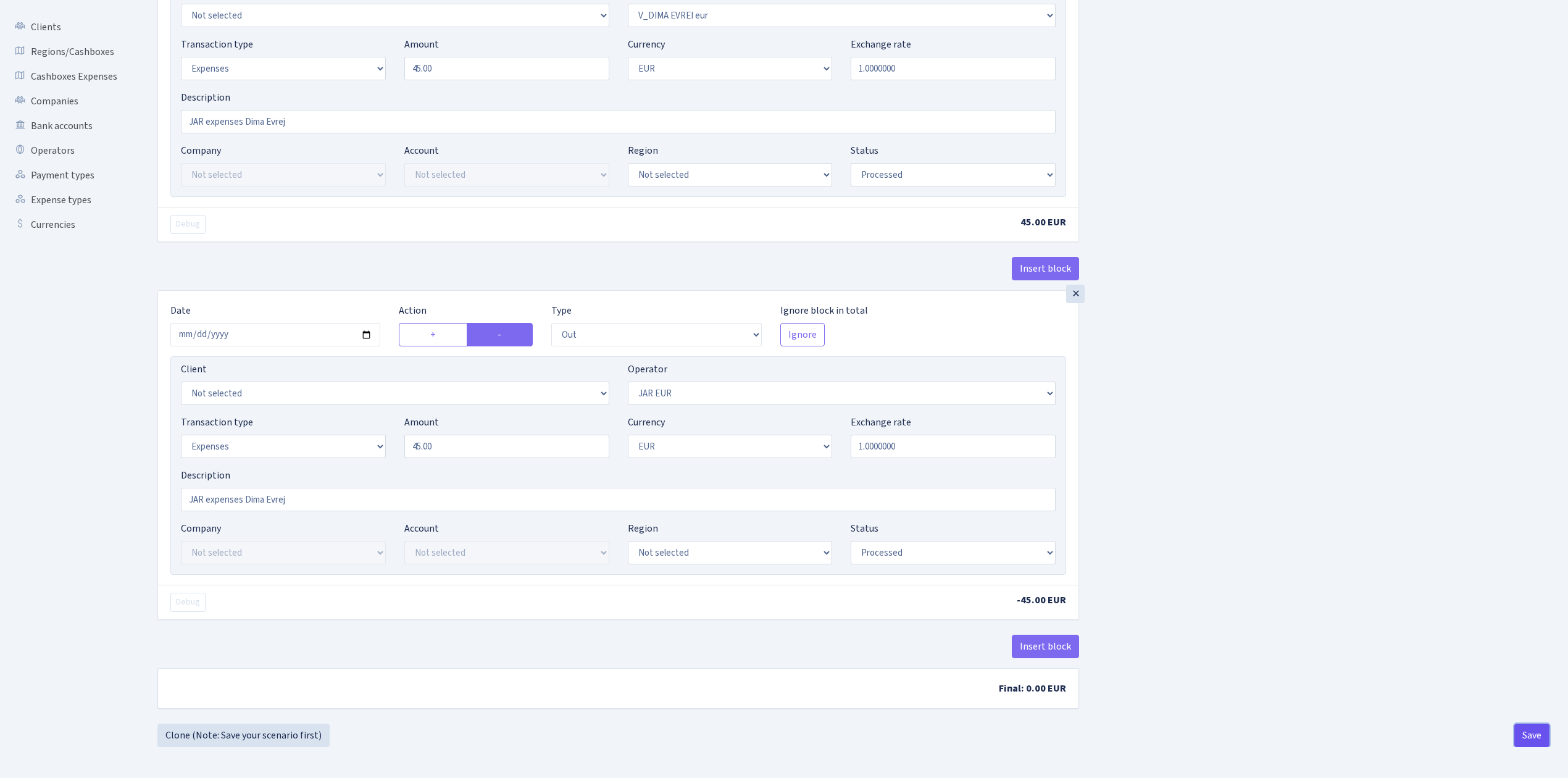
click at [1530, 737] on button "Save" at bounding box center [1532, 735] width 35 height 24
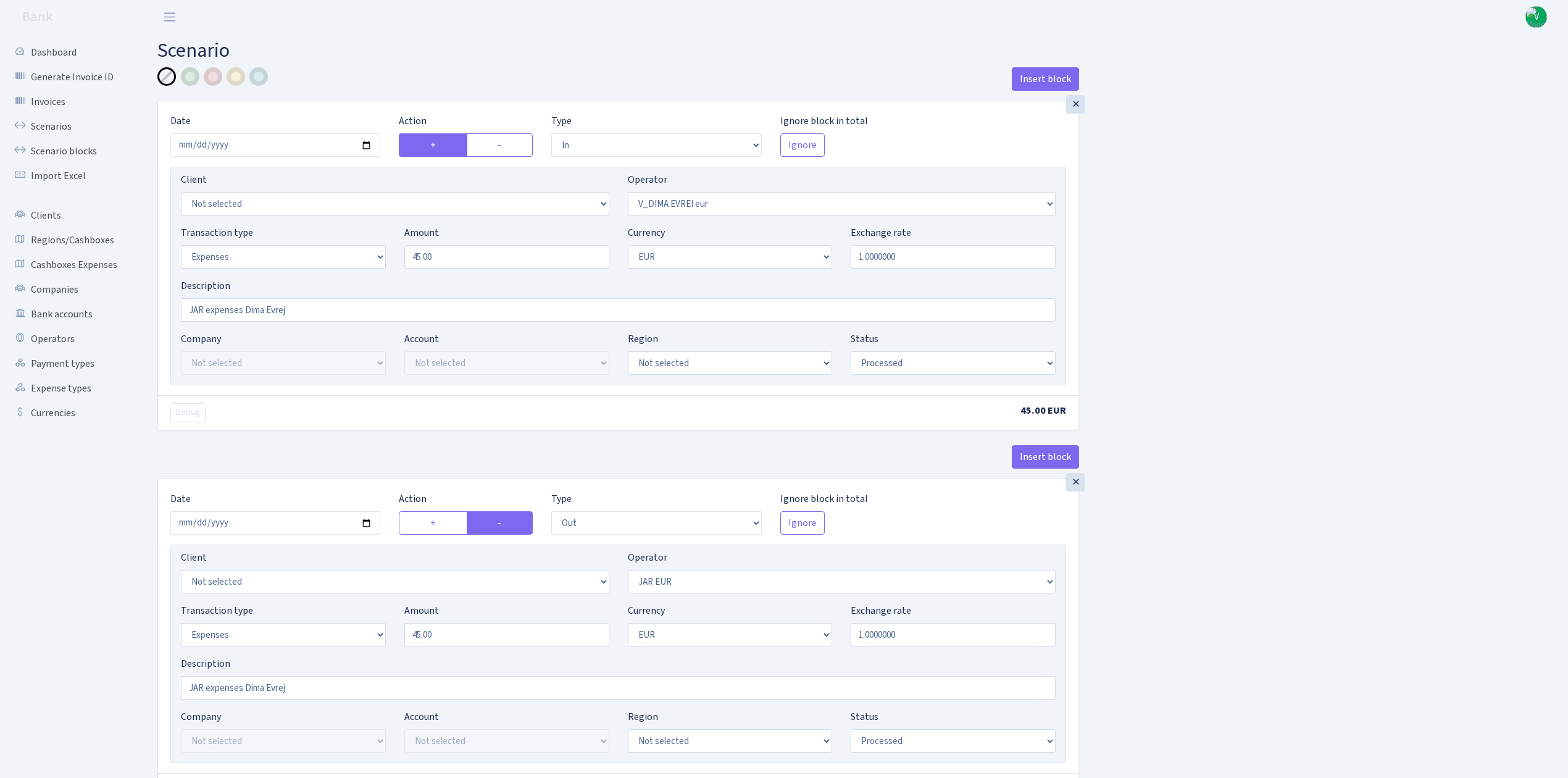
select select "in"
select select "431"
select select "7"
select select "1"
select select "processed"
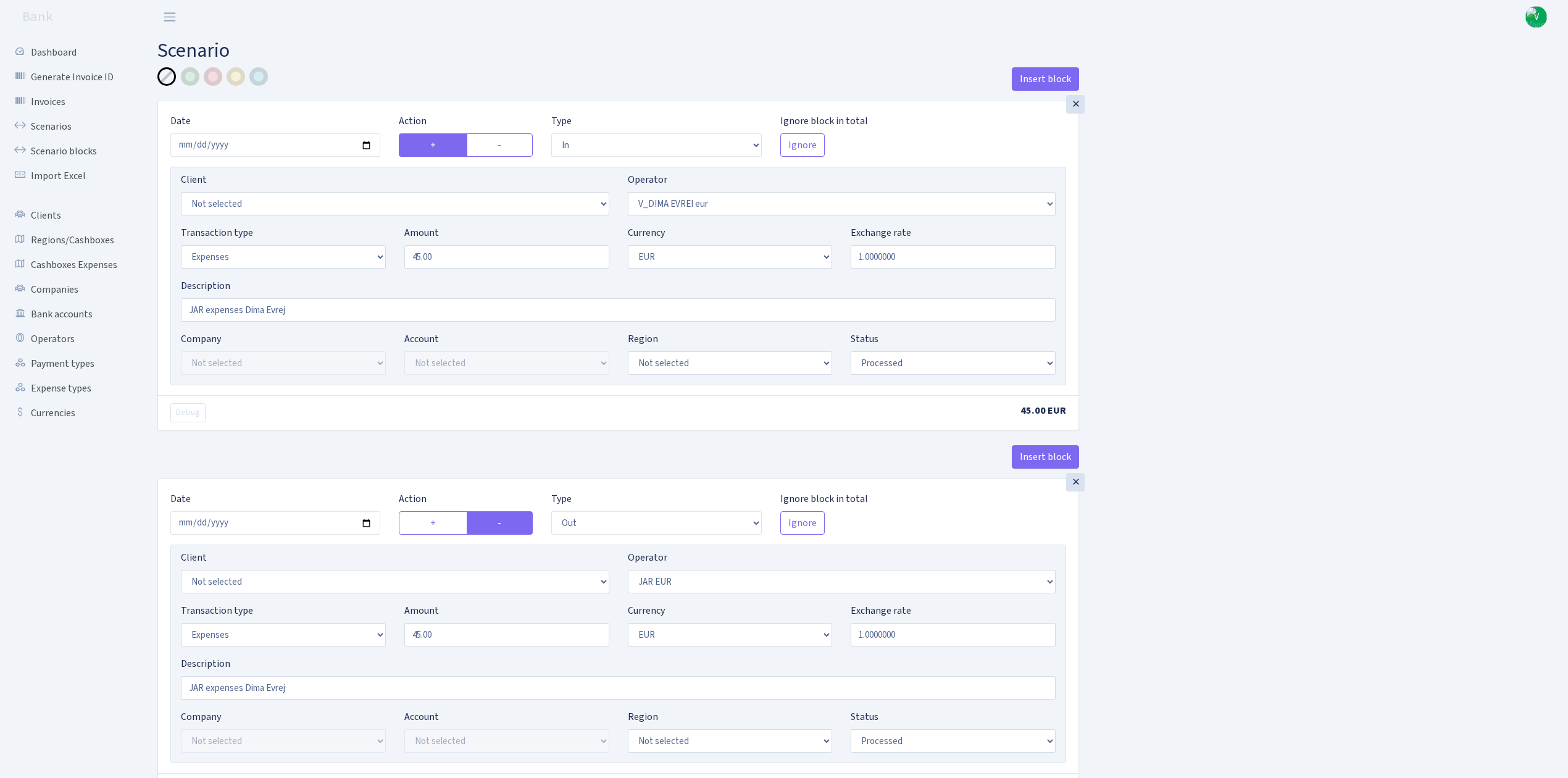
select select "out"
select select "262"
select select "7"
select select "1"
select select "processed"
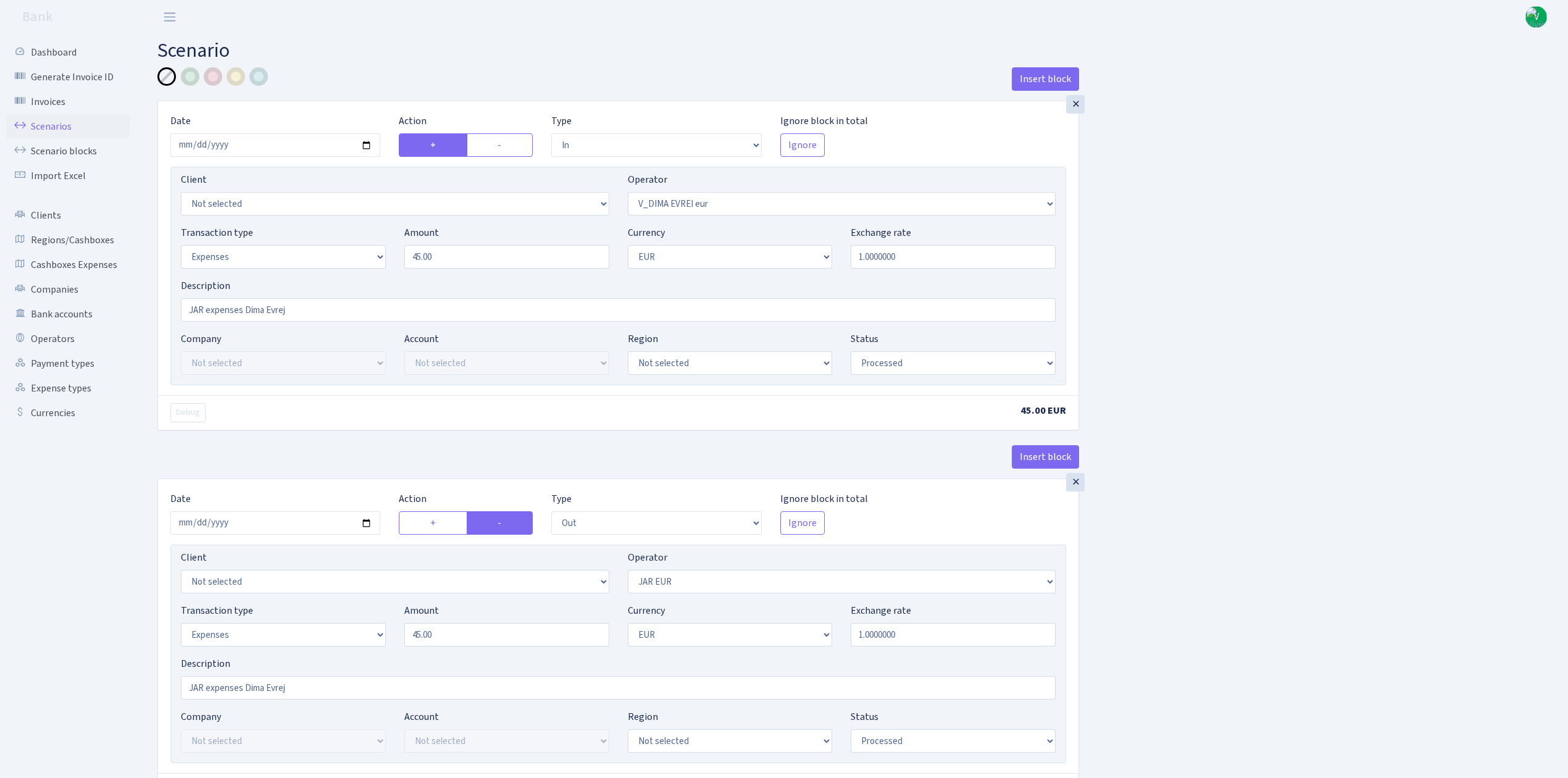
click at [48, 124] on link "Scenarios" at bounding box center [68, 126] width 124 height 24
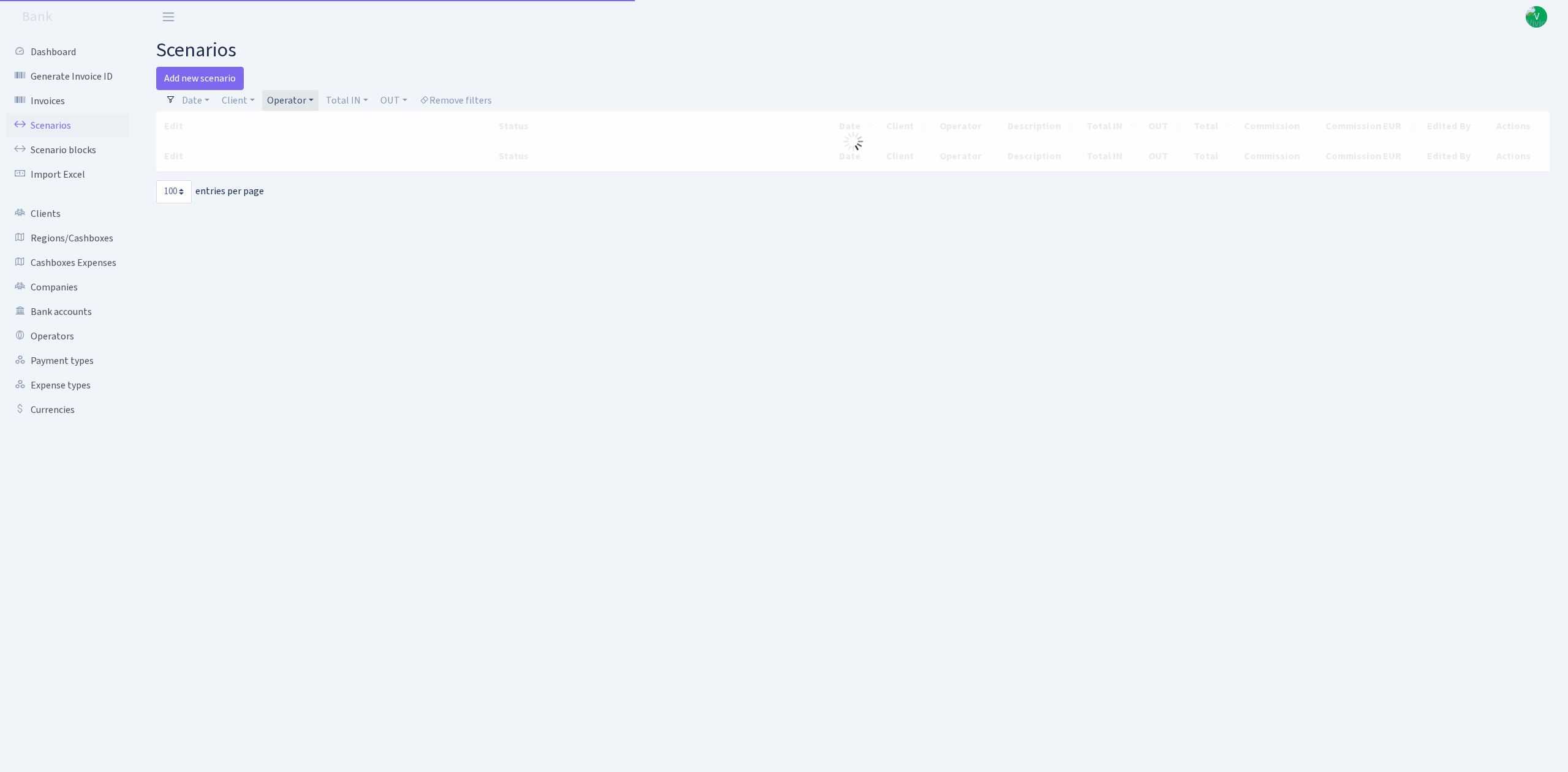
select select "100"
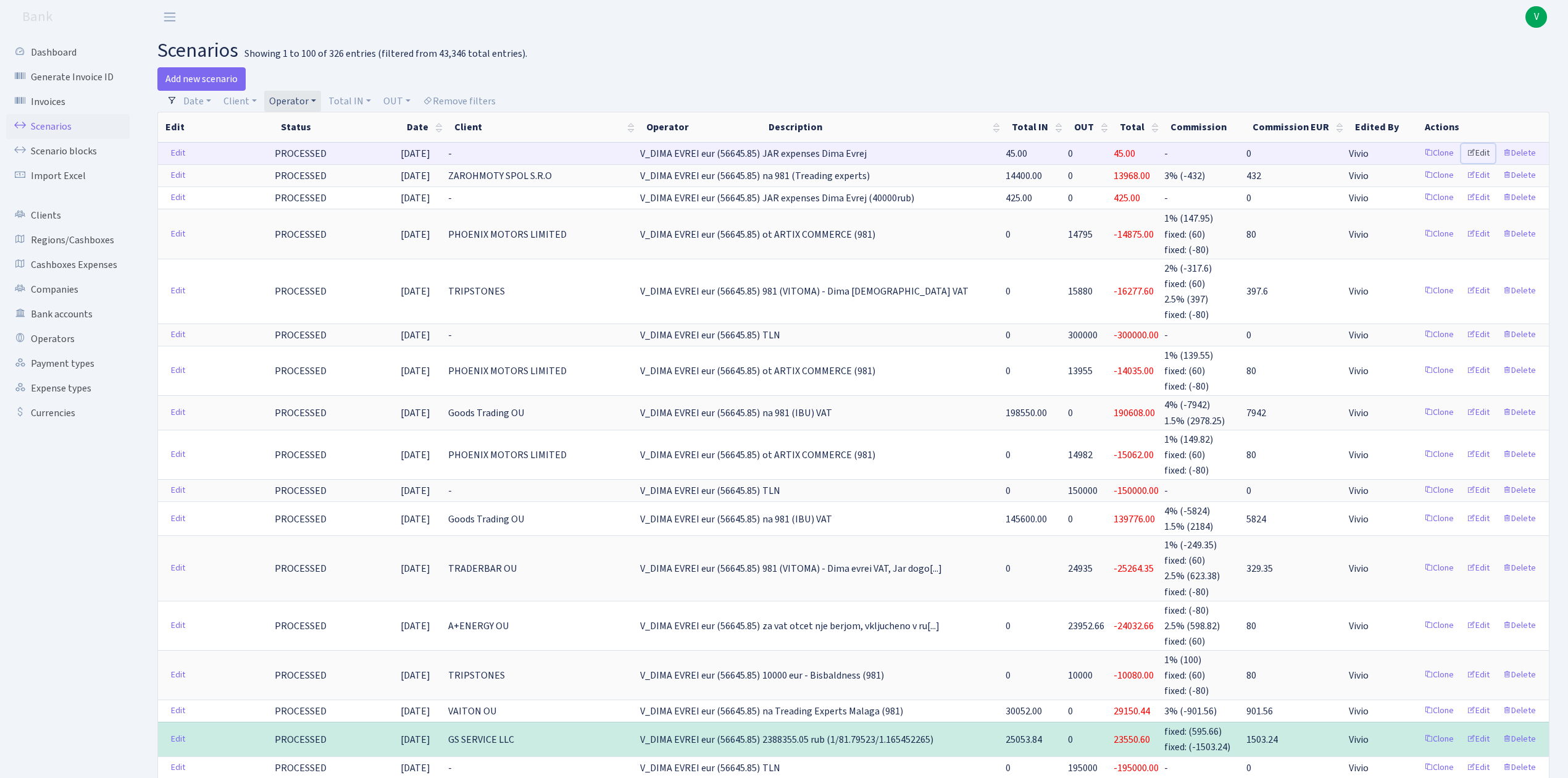
click at [1485, 152] on link "Edit" at bounding box center [1478, 154] width 34 height 19
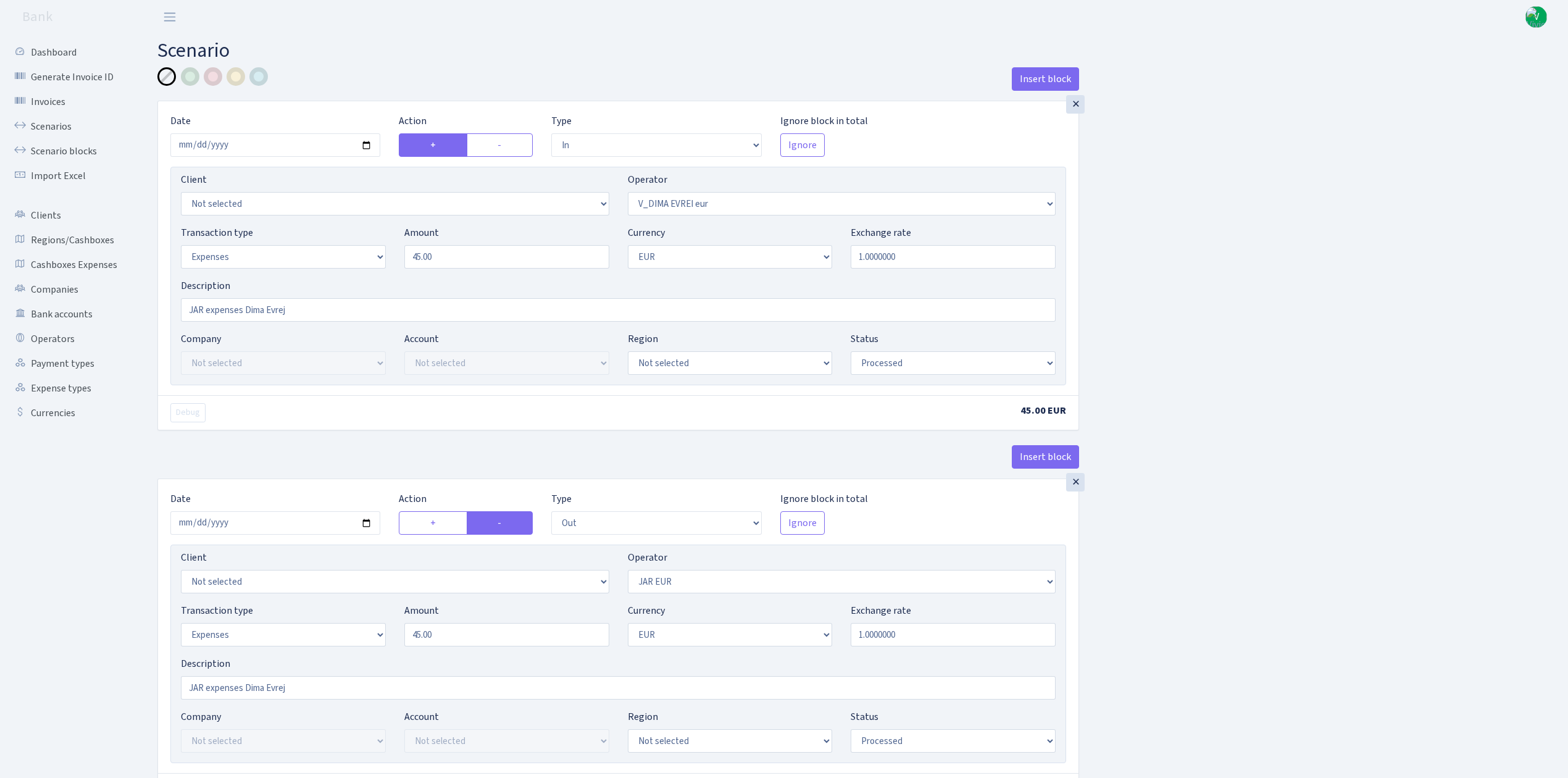
select select "in"
select select "431"
select select "7"
select select "1"
select select "processed"
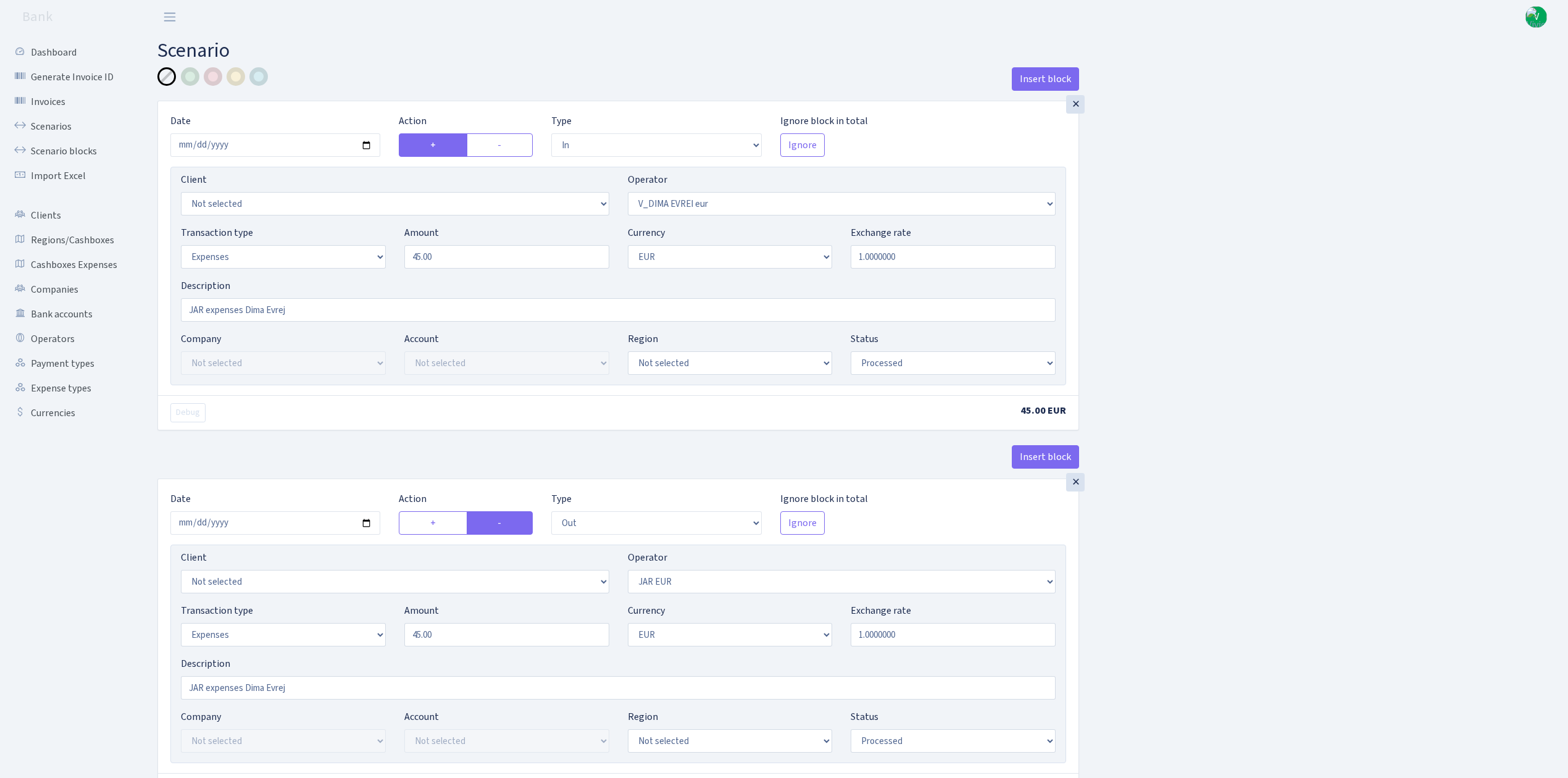
select select "out"
select select "262"
select select "7"
select select "1"
select select "processed"
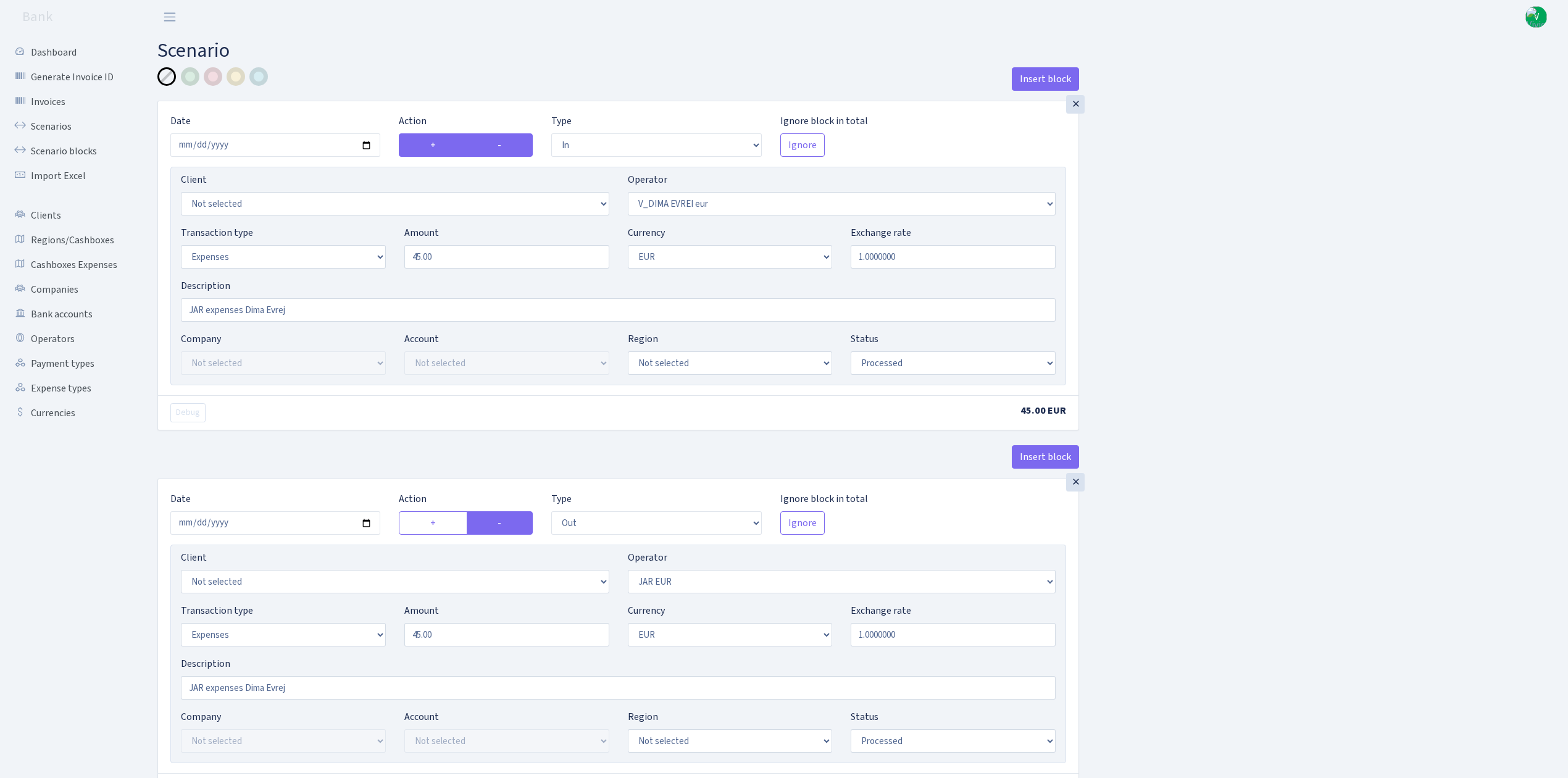
click at [502, 143] on label "-" at bounding box center [500, 145] width 66 height 24
click at [502, 143] on input "-" at bounding box center [502, 142] width 8 height 8
radio input "true"
radio input "false"
click at [661, 141] on select "--- In Out Commission" at bounding box center [656, 145] width 210 height 24
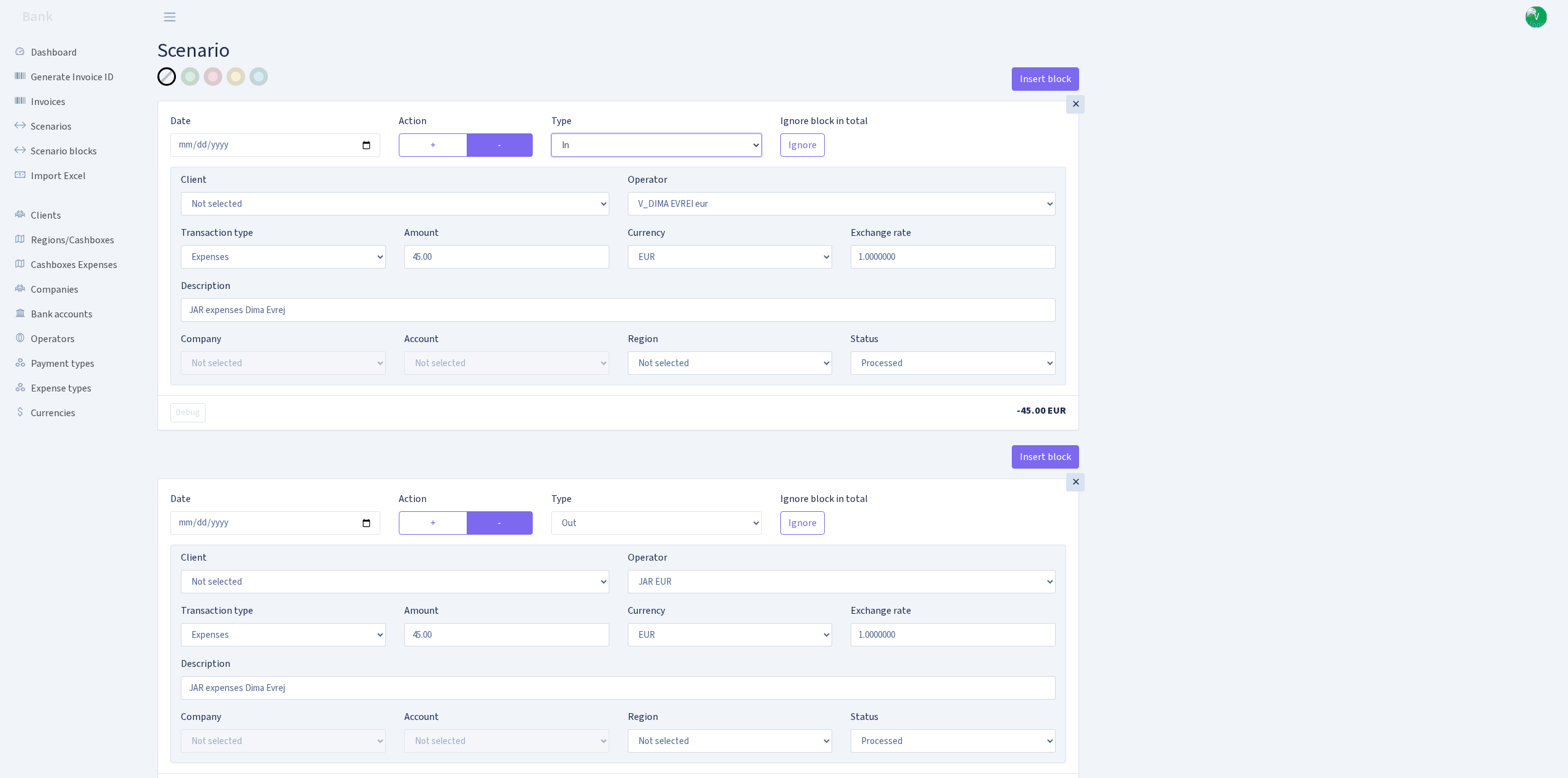
select select "out"
click at [551, 134] on select "--- In Out Commission" at bounding box center [656, 145] width 210 height 24
drag, startPoint x: 421, startPoint y: 525, endPoint x: 440, endPoint y: 523, distance: 19.1
click at [421, 524] on label "+" at bounding box center [433, 523] width 68 height 24
click at [430, 523] on input "+" at bounding box center [434, 519] width 8 height 8
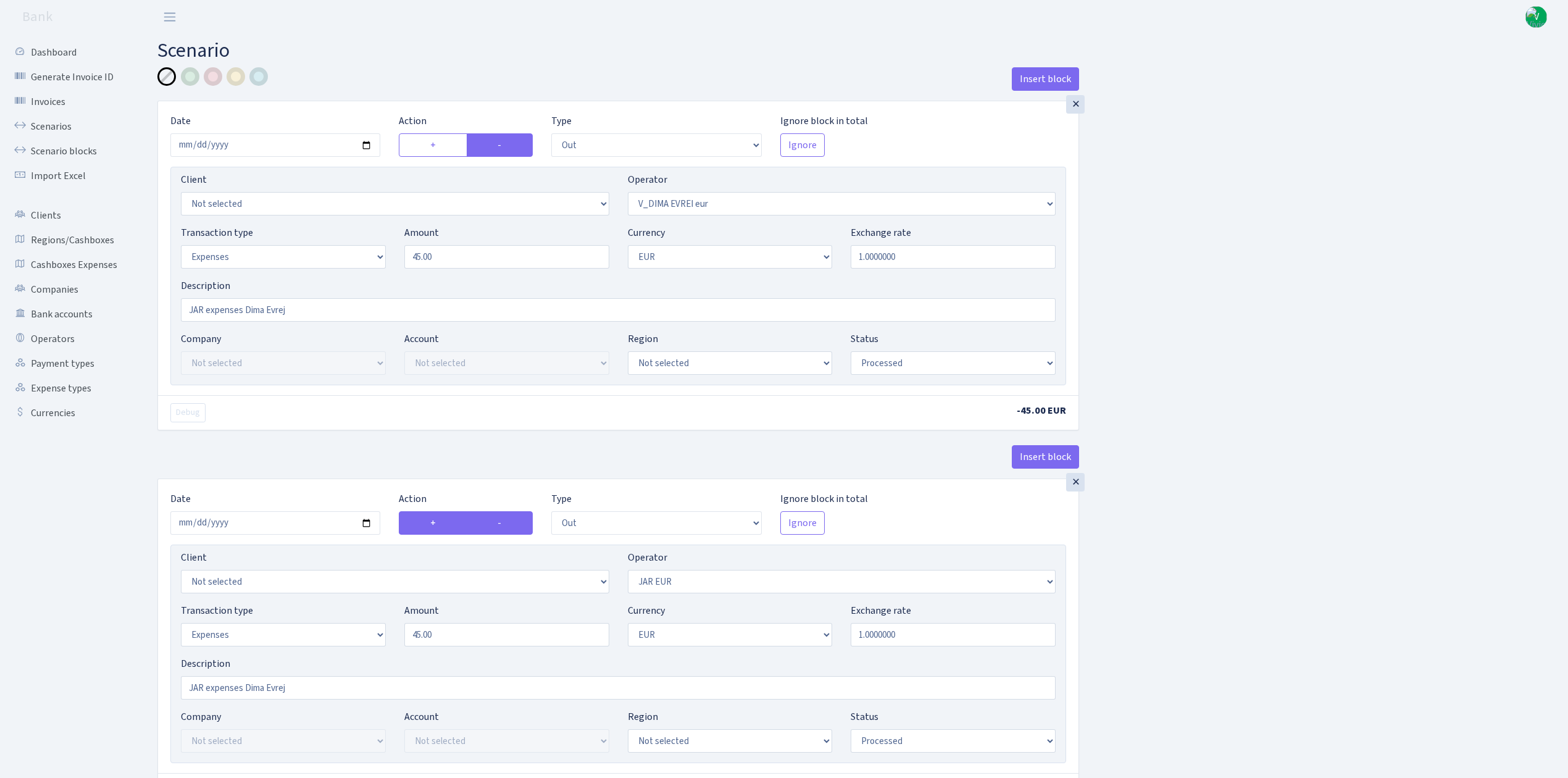
radio input "true"
radio input "false"
click at [621, 533] on select "--- In Out Commission" at bounding box center [656, 523] width 210 height 24
select select "in"
click at [551, 514] on select "--- In Out Commission" at bounding box center [656, 523] width 210 height 24
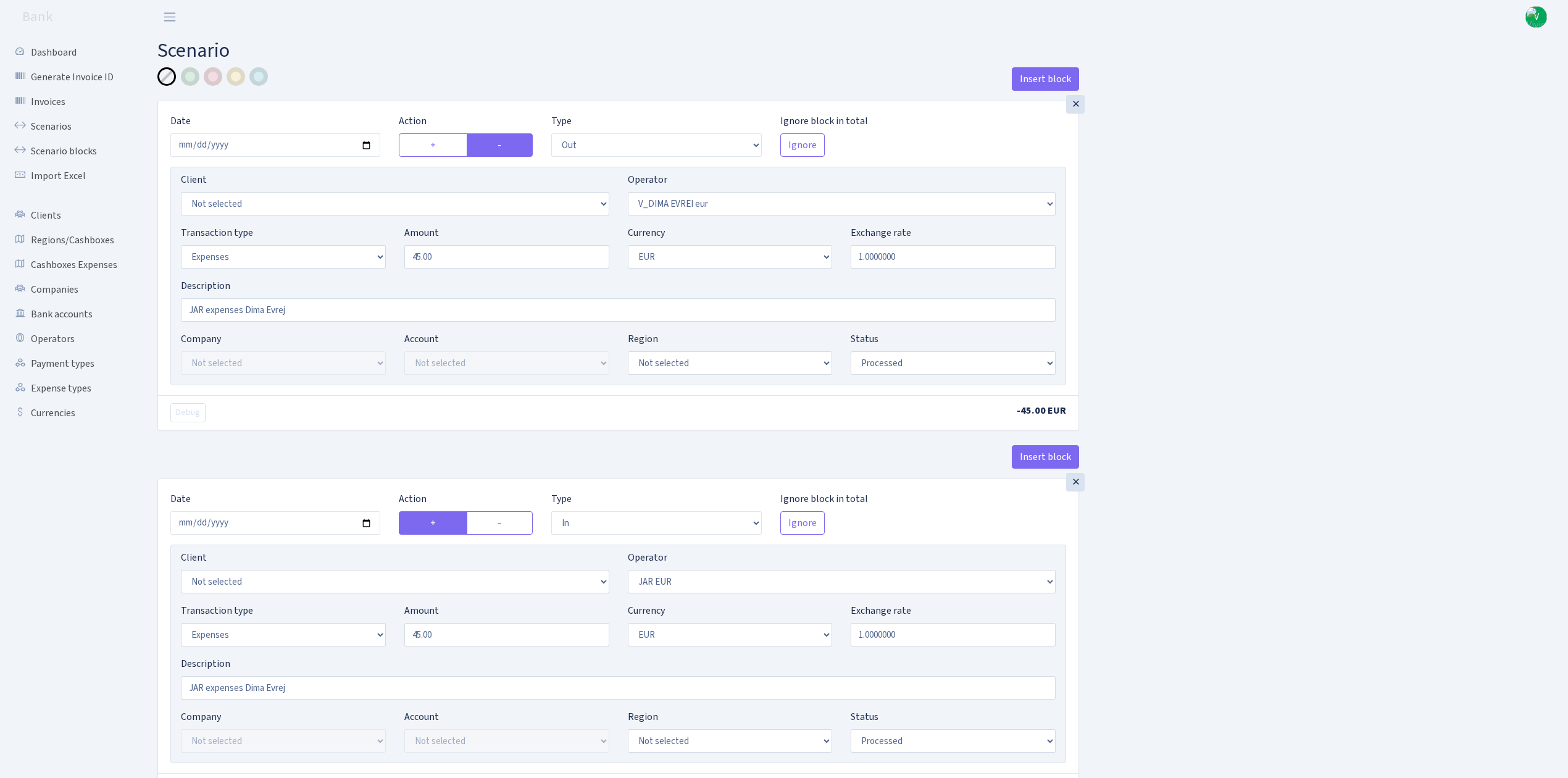
click at [1104, 621] on div "Insert block × Date 2025-08-21 Action + - Type --- In Out Commission Field requ…" at bounding box center [854, 489] width 1411 height 845
click at [491, 361] on div "Client Not selected 1 KOC GEMICILIK VE TASIMACILIK 1/BALDERE-SILDEDZE SIGNE 1/S…" at bounding box center [619, 276] width 896 height 219
type input "JAR"
click at [1278, 408] on div "Insert block × Date 2025-08-21 Action + - Type --- In Out Commission Field requ…" at bounding box center [854, 489] width 1411 height 845
click at [591, 743] on div "Client Not selected 1 KOC GEMICILIK VE TASIMACILIK 1/BALDERE-SILDEDZE SIGNE 1/S…" at bounding box center [619, 654] width 896 height 219
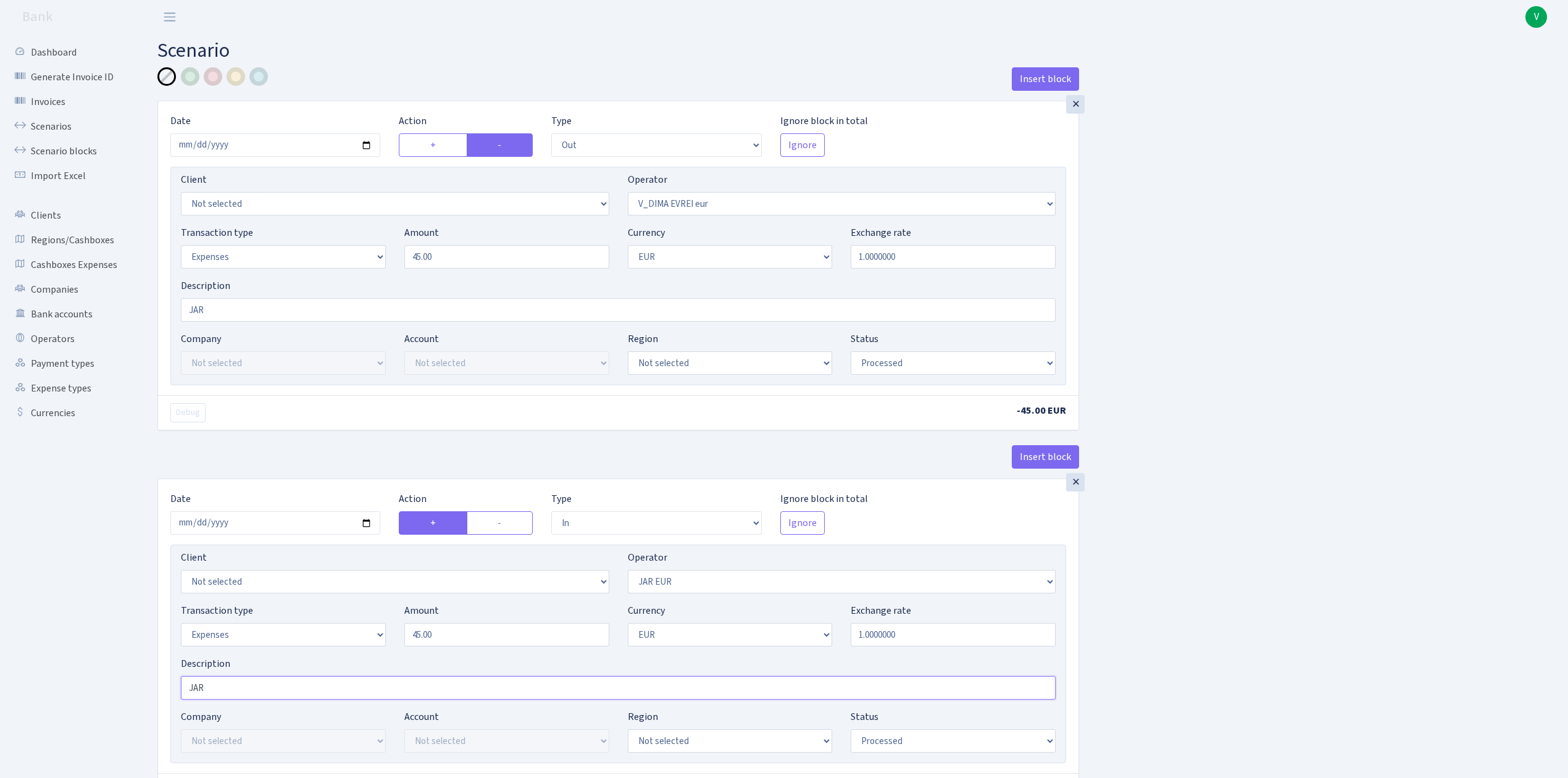
type input "JAR"
click at [1285, 605] on div "Insert block × Date 2025-08-21 Action + - Type --- In Out Commission Field requ…" at bounding box center [854, 489] width 1411 height 845
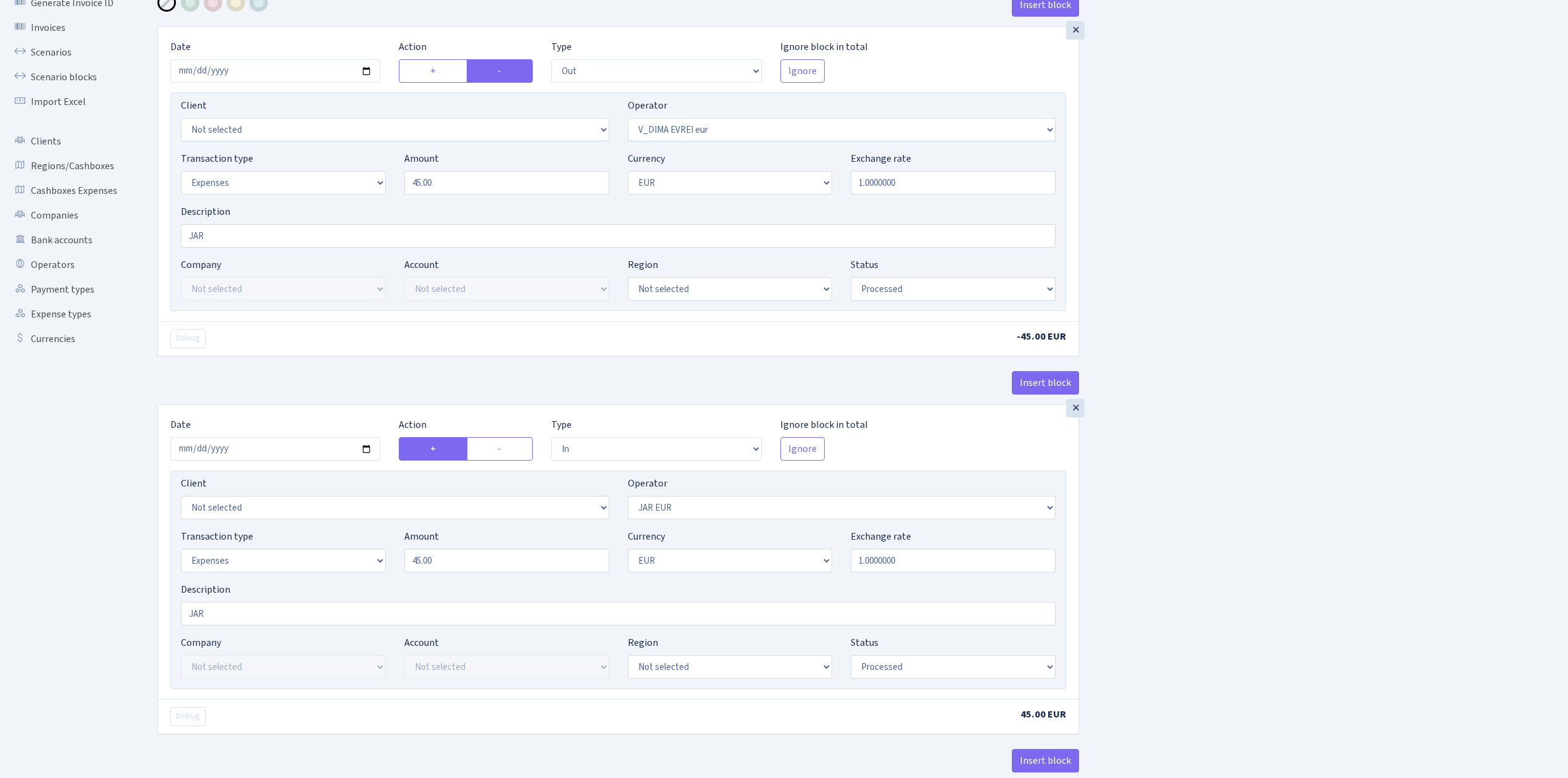
scroll to position [164, 0]
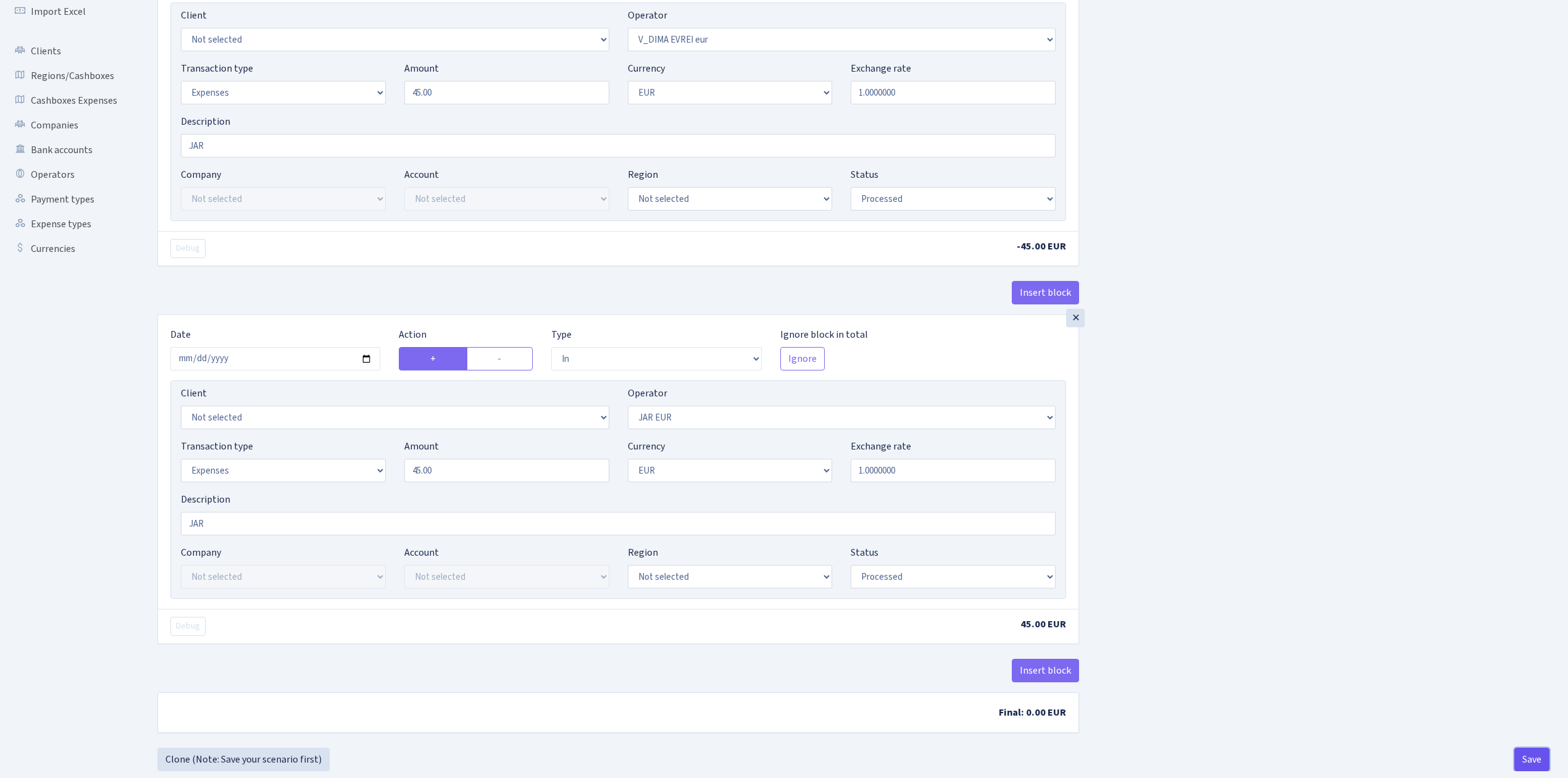
click at [1534, 754] on button "Save" at bounding box center [1532, 759] width 35 height 24
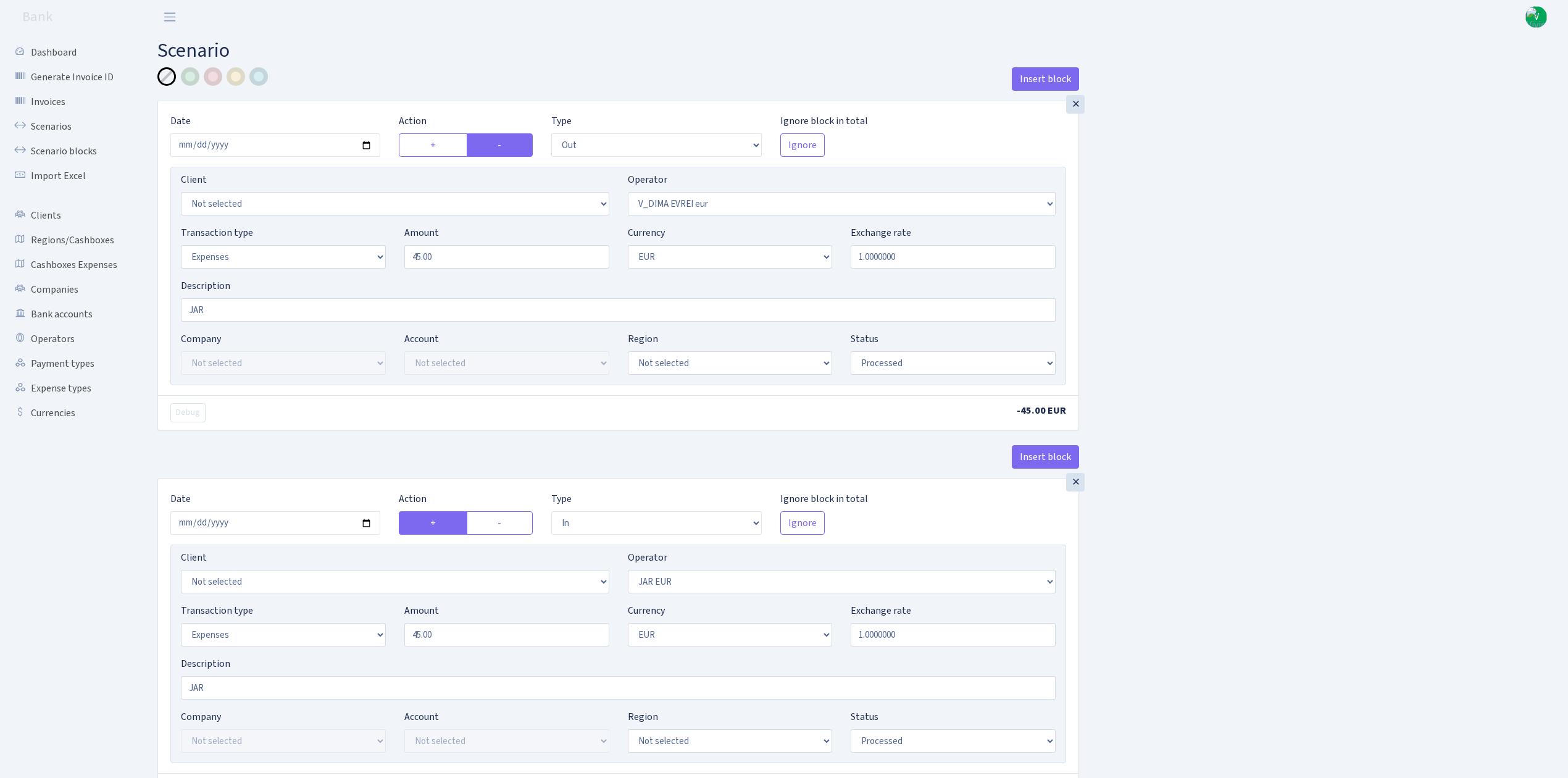
select select "out"
select select "431"
select select "7"
select select "1"
select select "processed"
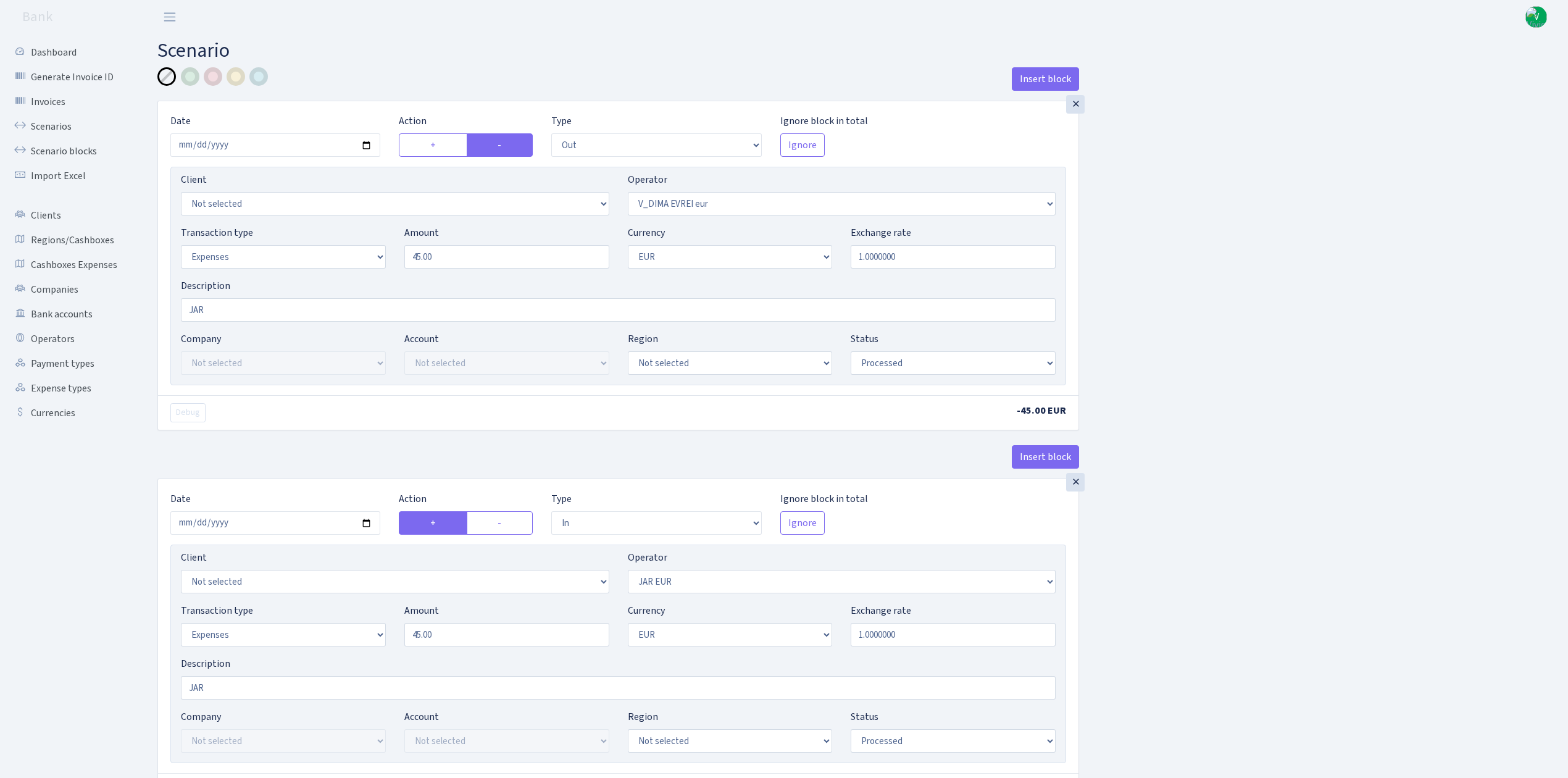
select select "in"
select select "262"
select select "7"
select select "1"
select select "processed"
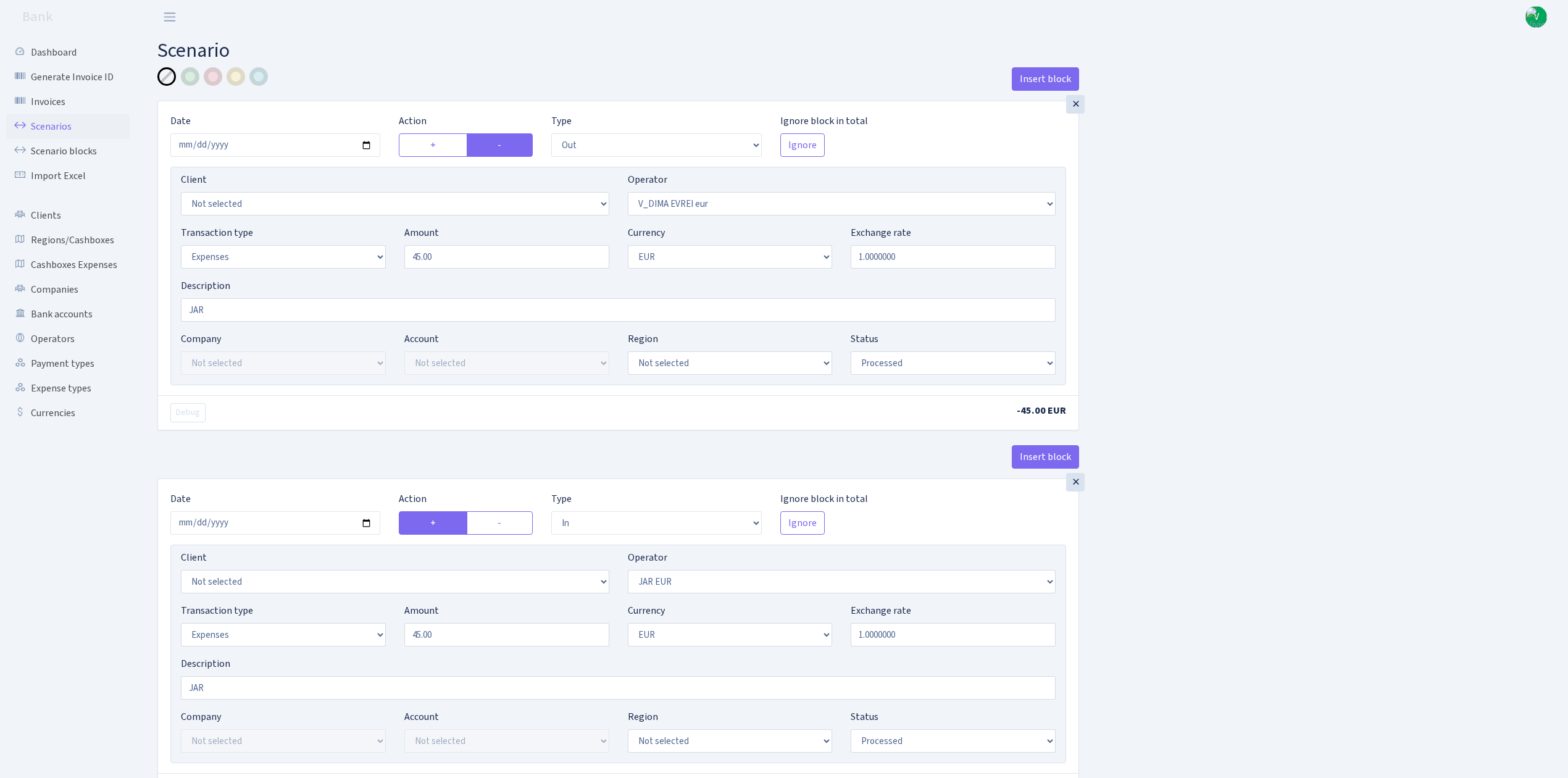
click at [46, 117] on link "Scenarios" at bounding box center [68, 126] width 124 height 24
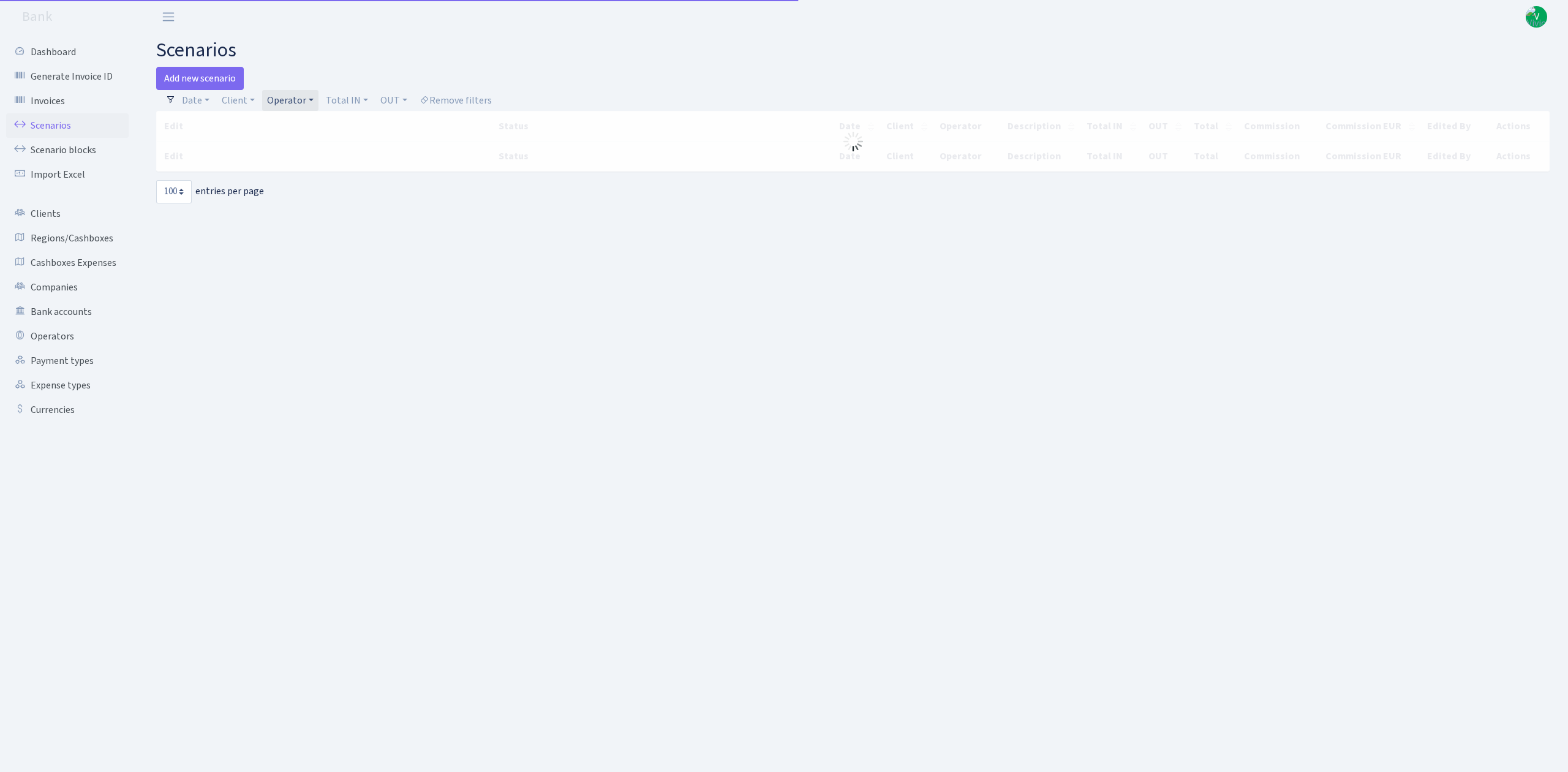
select select "100"
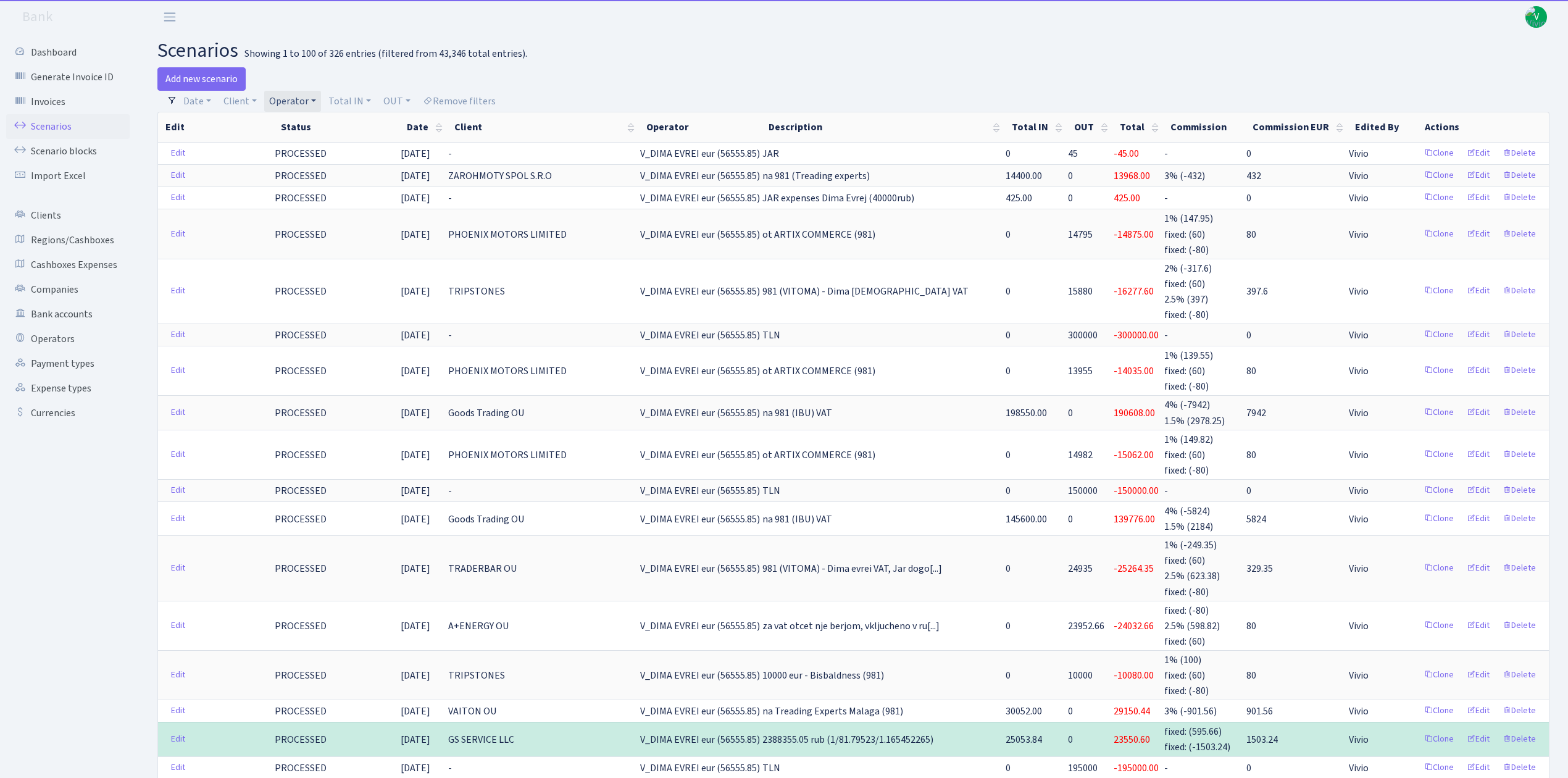
click at [285, 98] on link "Operator" at bounding box center [293, 101] width 57 height 21
